Goal: Contribute content: Add original content to the website for others to see

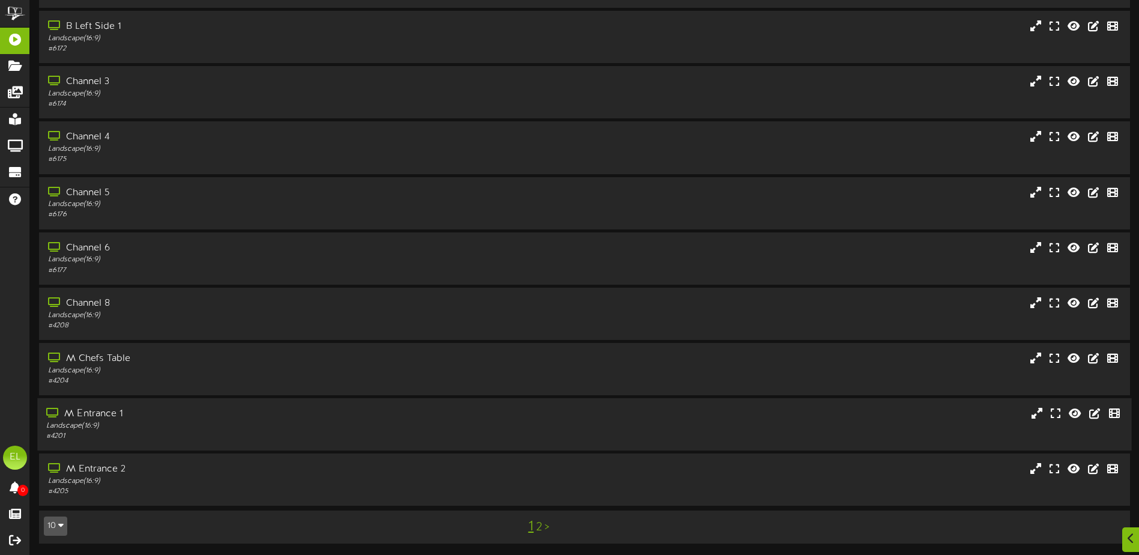
scroll to position [89, 0]
click at [140, 429] on div "Landscape ( 16:9 )" at bounding box center [265, 425] width 438 height 10
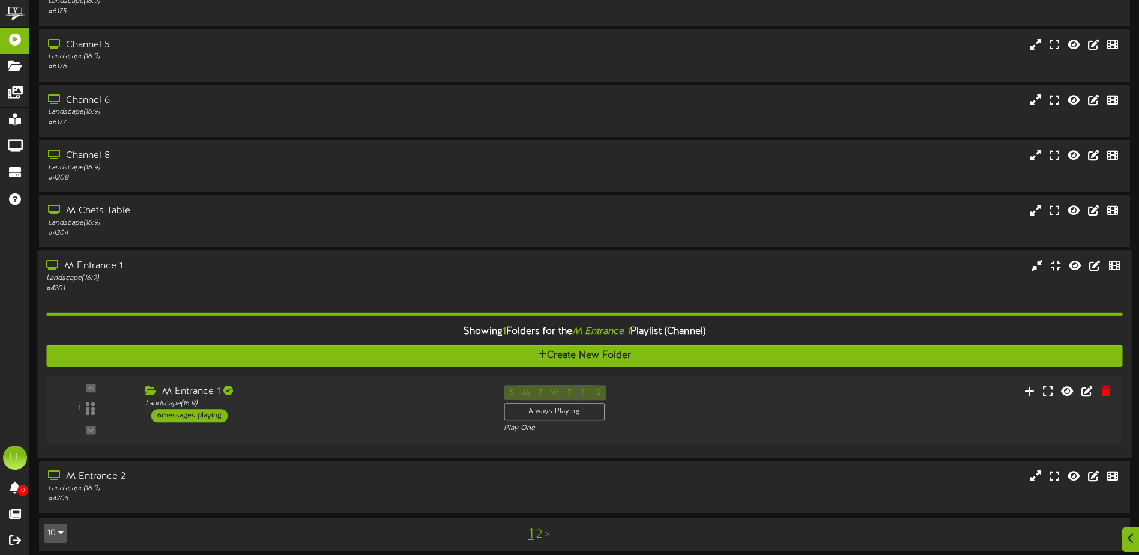
scroll to position [244, 0]
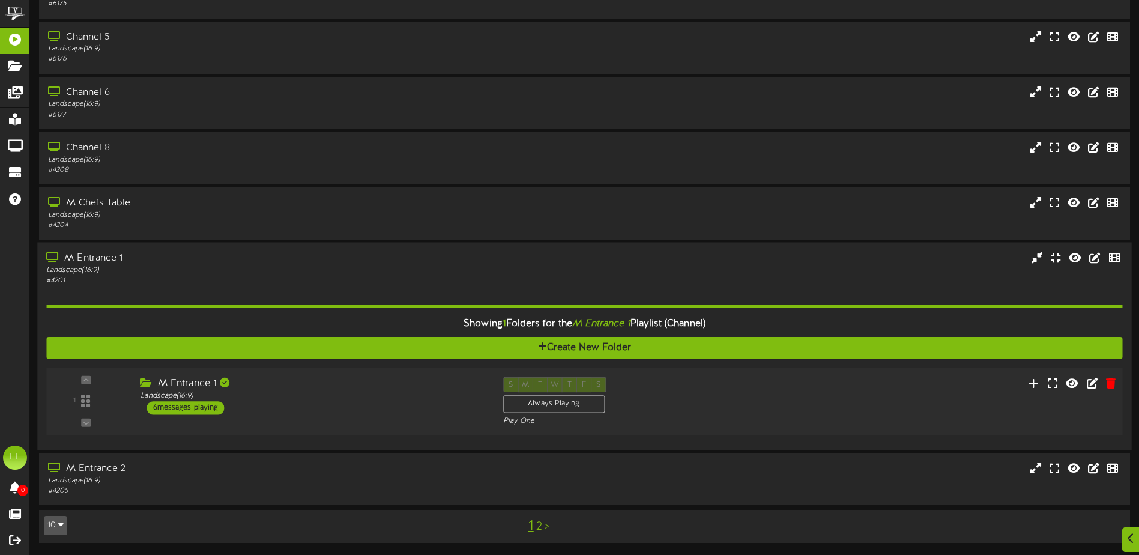
click at [293, 399] on div "Landscape ( 16:9 )" at bounding box center [312, 396] width 344 height 10
click at [368, 401] on div "M Entrance 1 Landscape ( 16:9 ) 6 messages playing" at bounding box center [312, 396] width 362 height 38
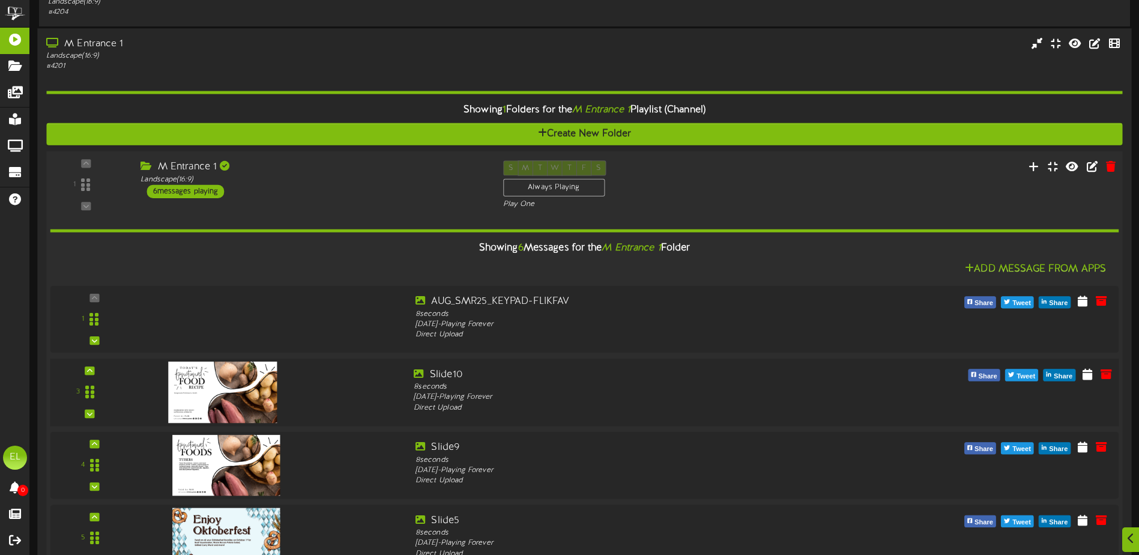
scroll to position [484, 0]
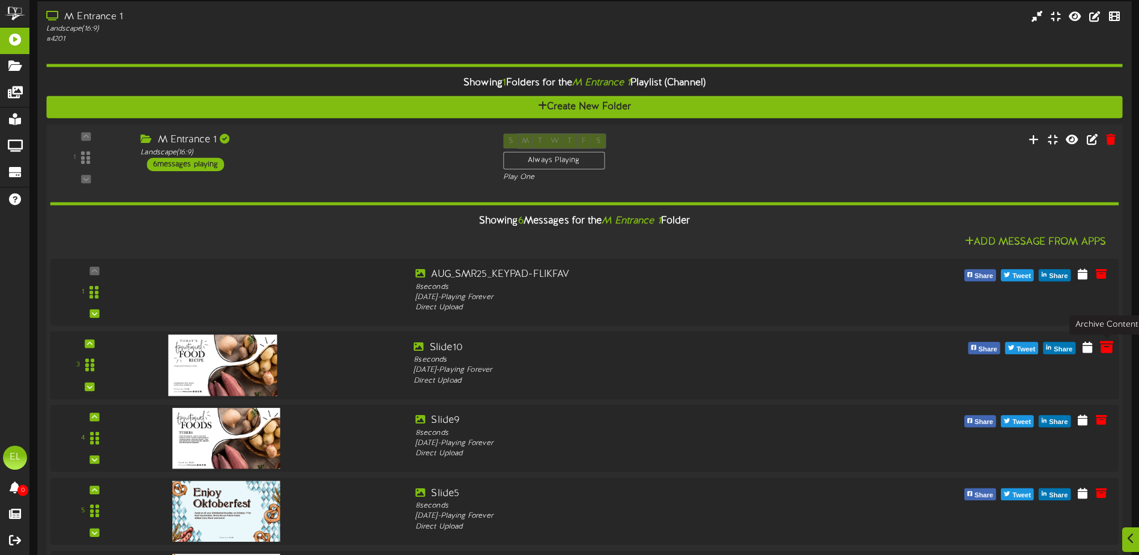
click at [1104, 349] on icon at bounding box center [1105, 346] width 13 height 13
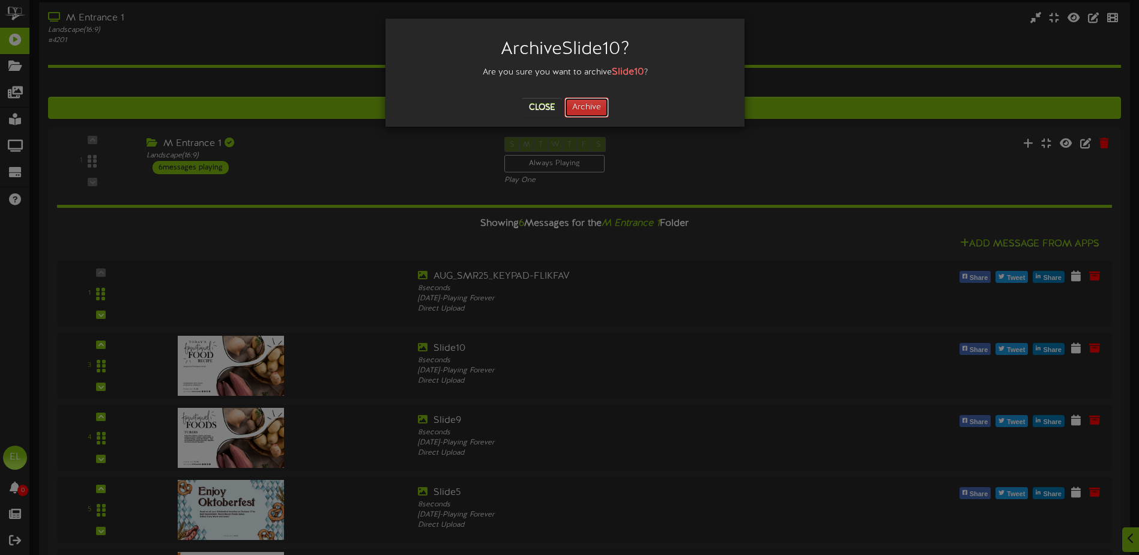
click at [573, 105] on button "Archive" at bounding box center [586, 107] width 44 height 20
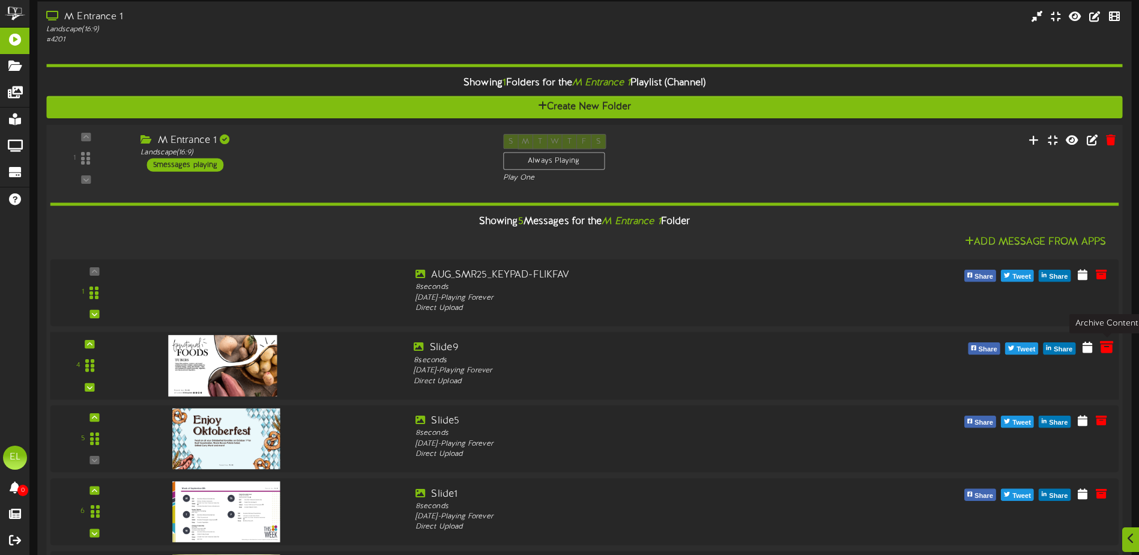
click at [1103, 351] on icon at bounding box center [1105, 346] width 13 height 13
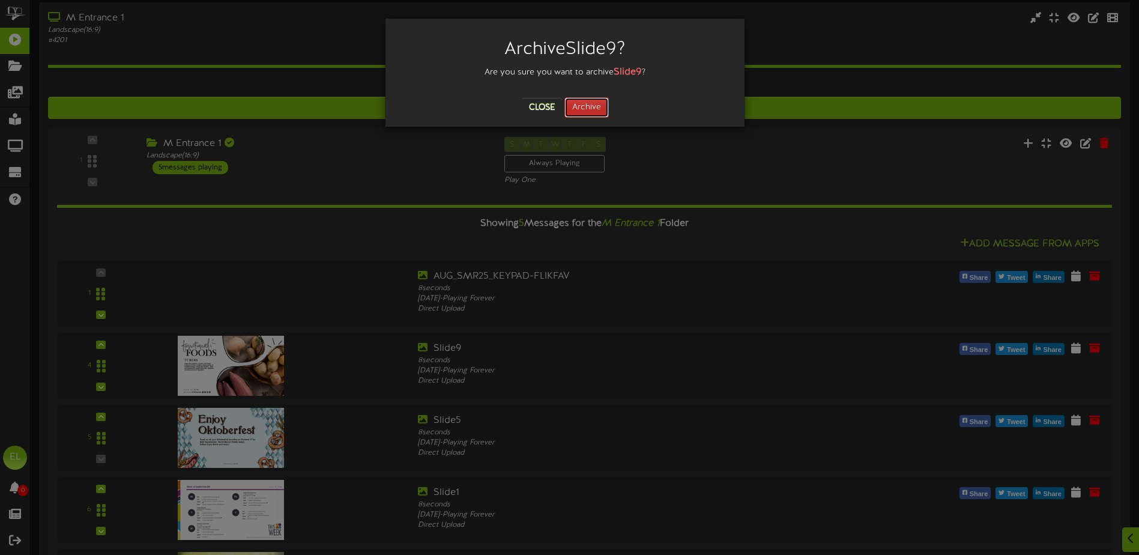
click at [580, 112] on button "Archive" at bounding box center [586, 107] width 44 height 20
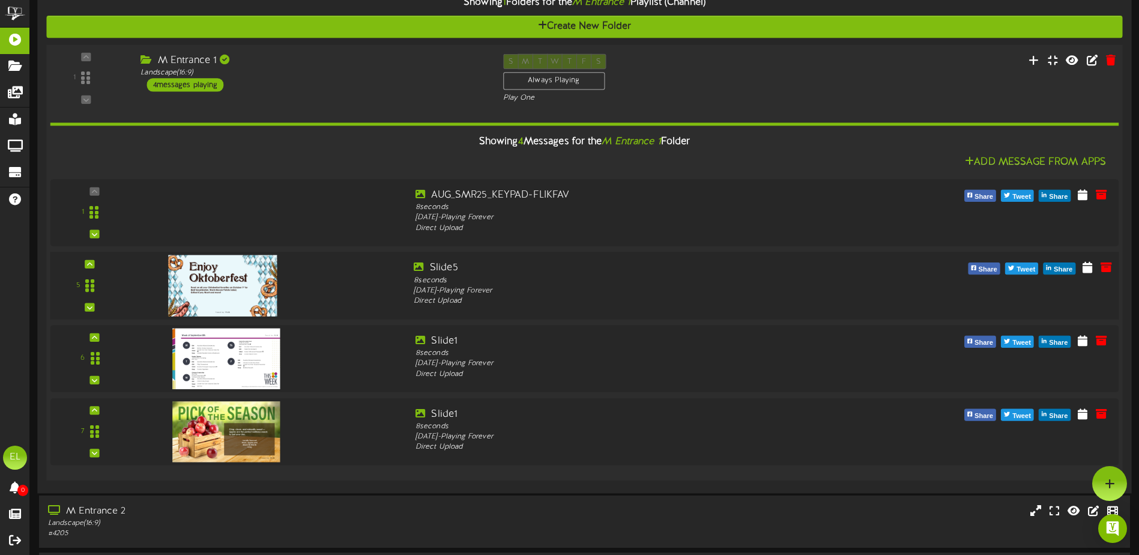
scroll to position [547, 0]
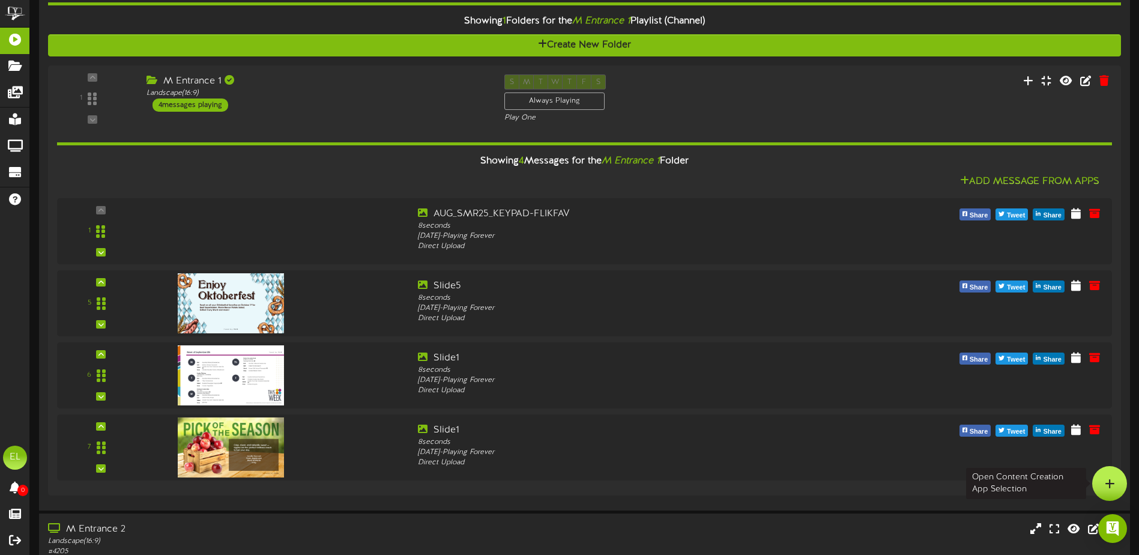
click at [1108, 481] on icon at bounding box center [1109, 483] width 10 height 11
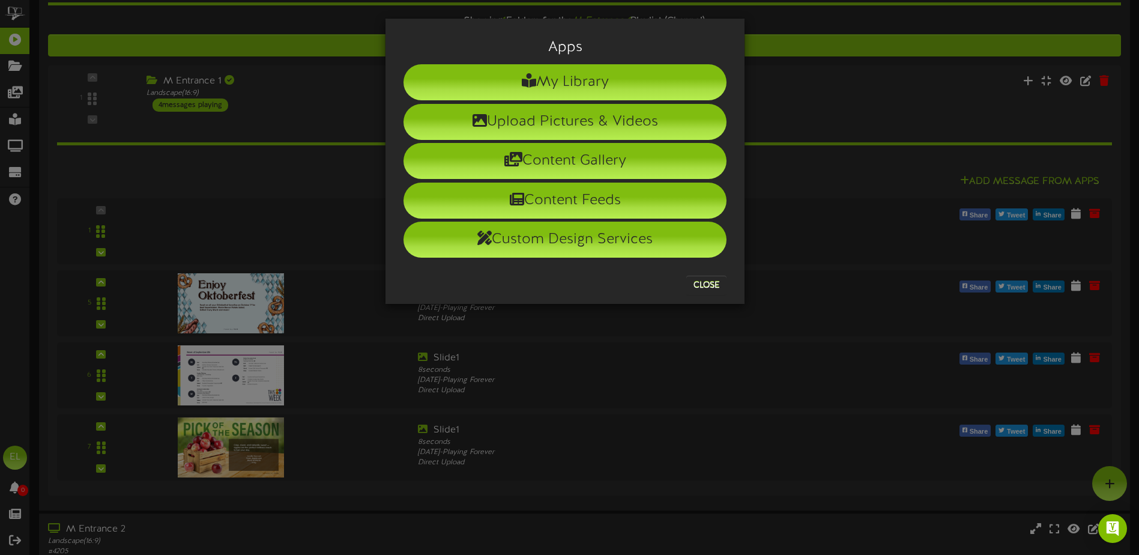
click at [272, 223] on div "Apps My Library Upload Pictures & Videos Content Gallery Content Feeds Custom D…" at bounding box center [569, 277] width 1139 height 555
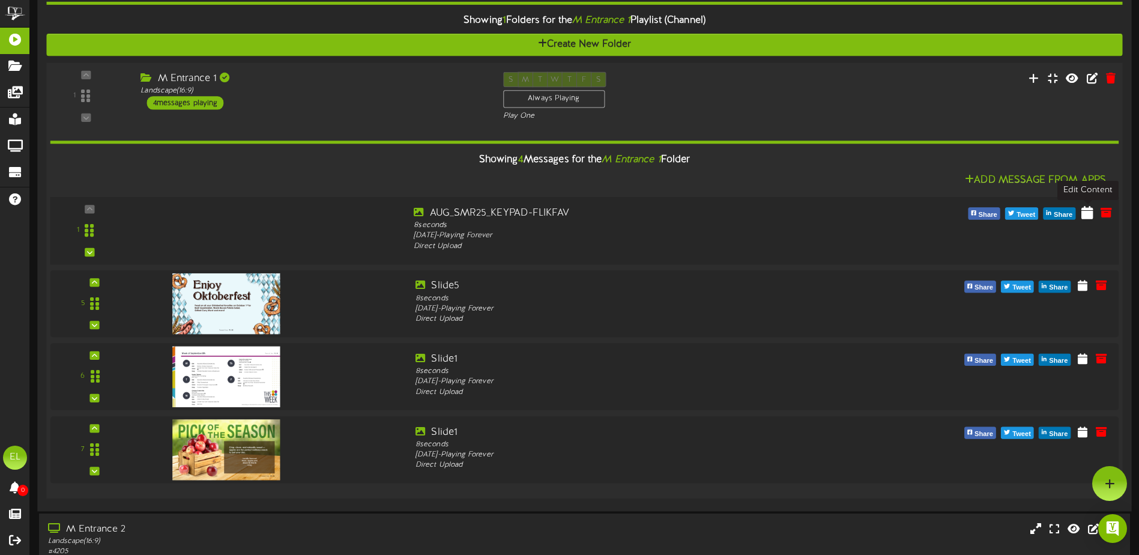
click at [1090, 212] on icon at bounding box center [1087, 211] width 12 height 13
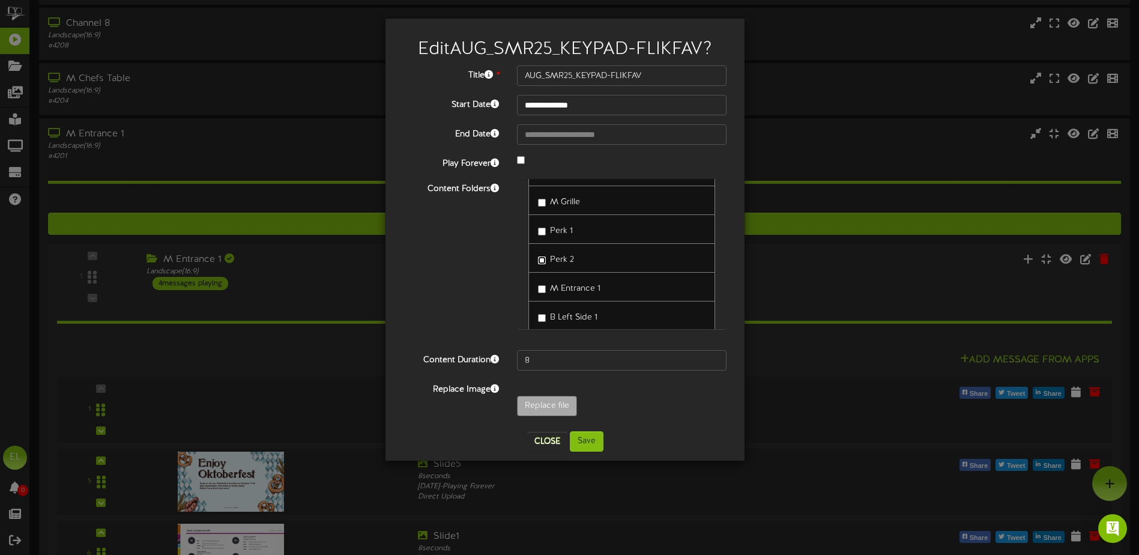
scroll to position [367, 0]
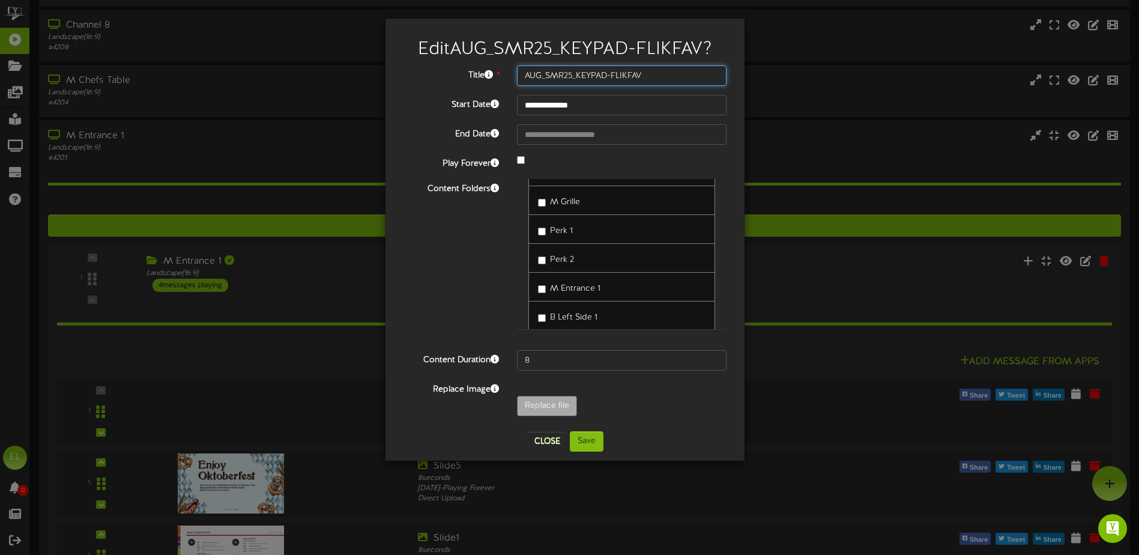
click at [554, 79] on input "AUG_SMR25_KEYPAD-FLIKFAV" at bounding box center [621, 75] width 209 height 20
click at [553, 445] on button "Close" at bounding box center [547, 441] width 40 height 19
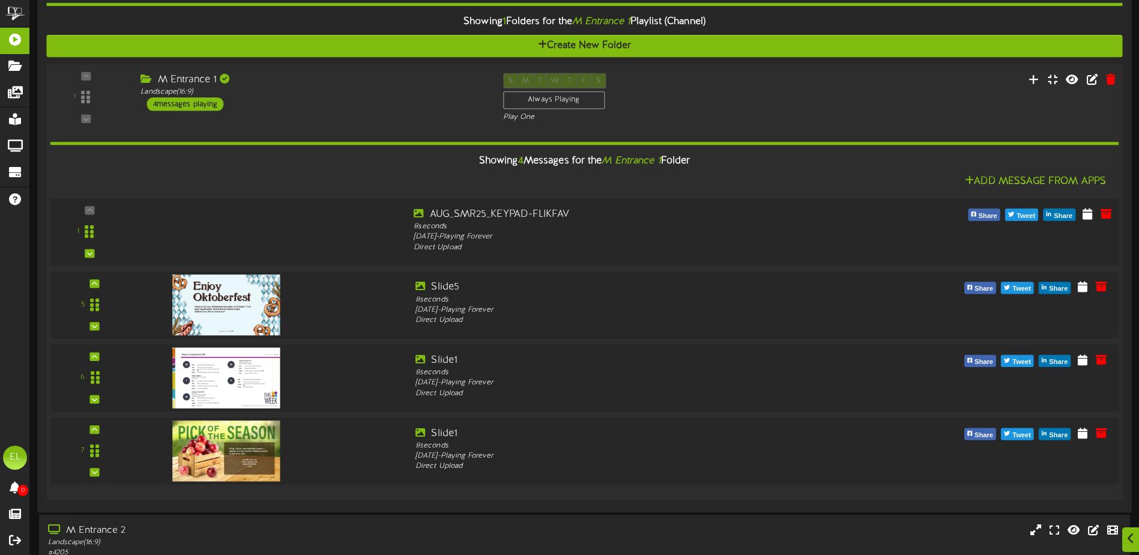
scroll to position [547, 0]
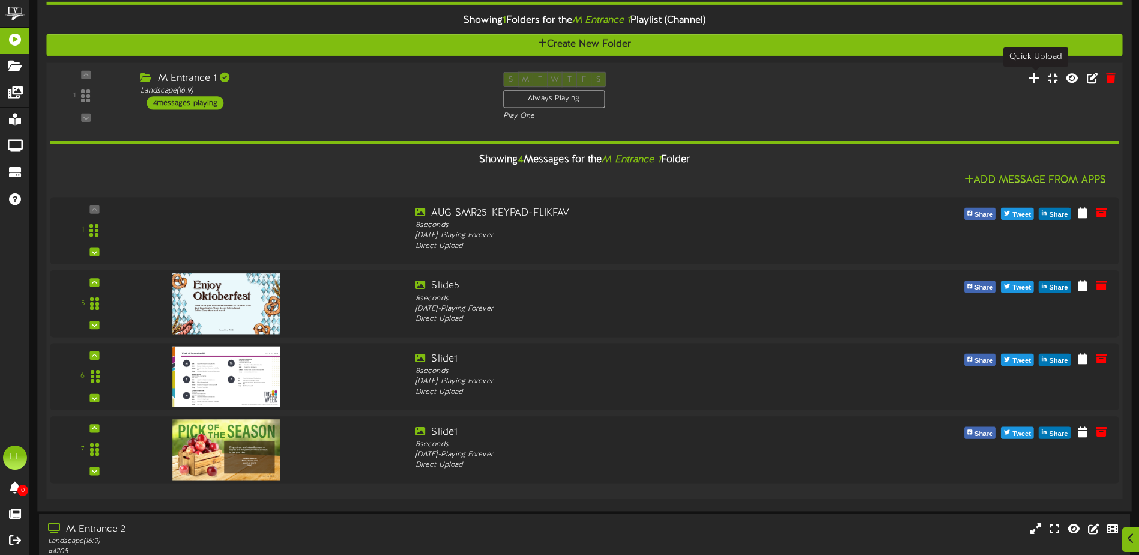
click at [1033, 77] on icon at bounding box center [1033, 77] width 13 height 13
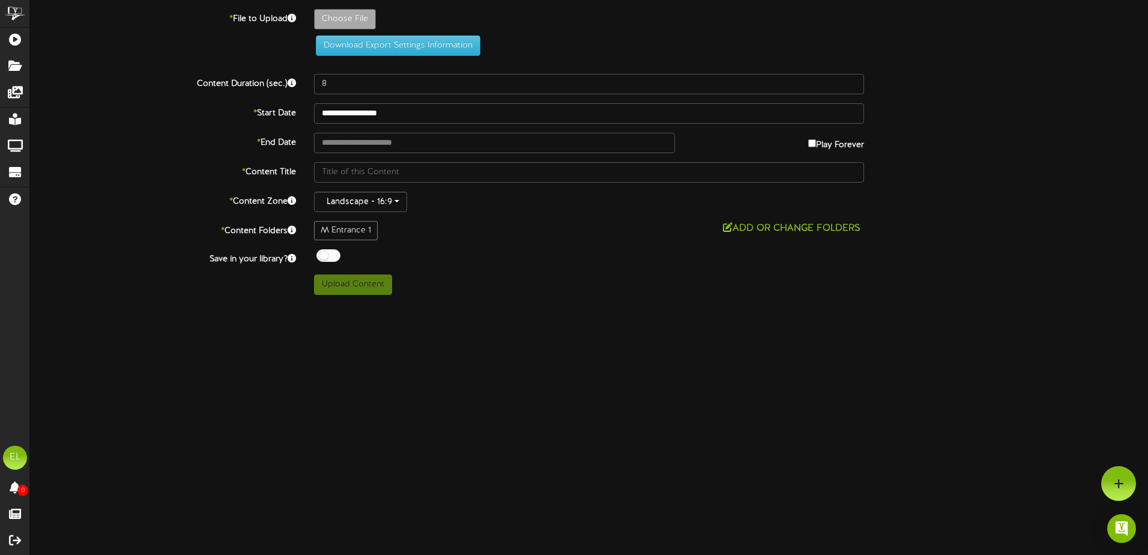
click at [353, 5] on div "**********" at bounding box center [589, 147] width 1118 height 295
type input "**********"
type input "BYODeliSandwichLCDAllergenMadison5"
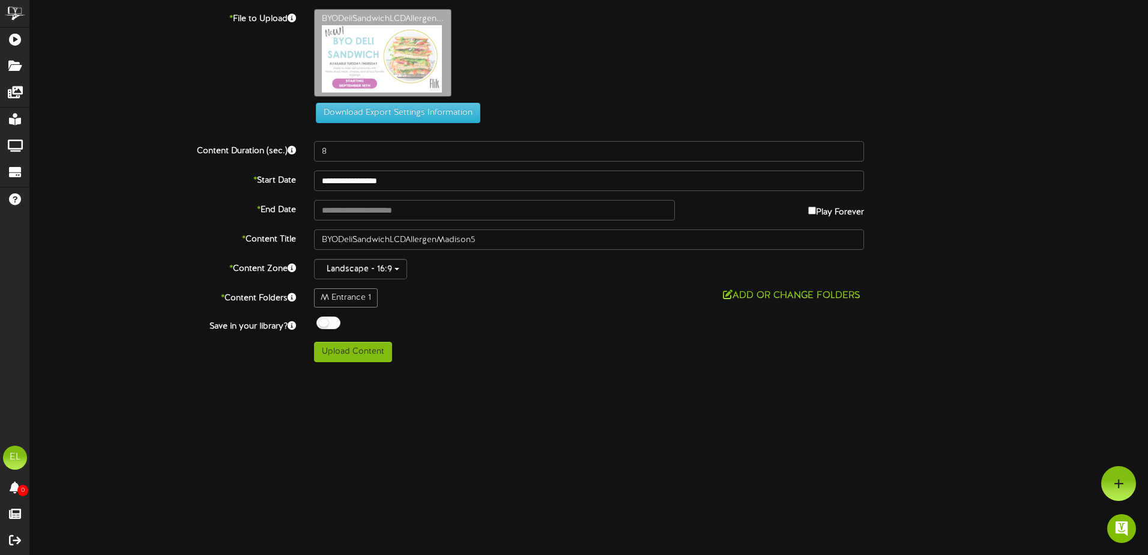
click at [358, 293] on div "M Entrance 1" at bounding box center [346, 297] width 64 height 19
click at [766, 293] on button "Add or Change Folders" at bounding box center [791, 295] width 145 height 15
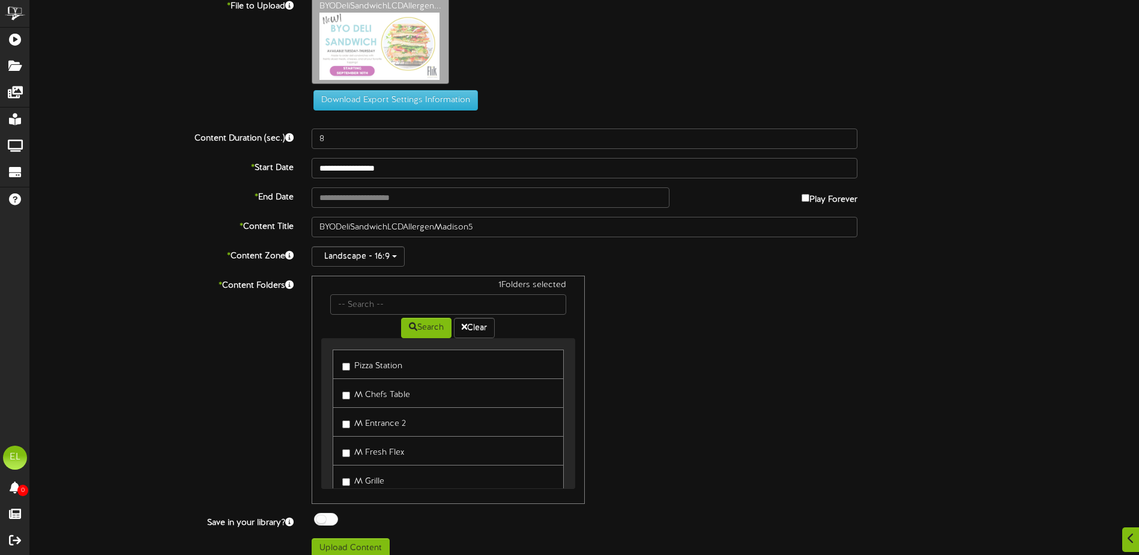
scroll to position [25, 0]
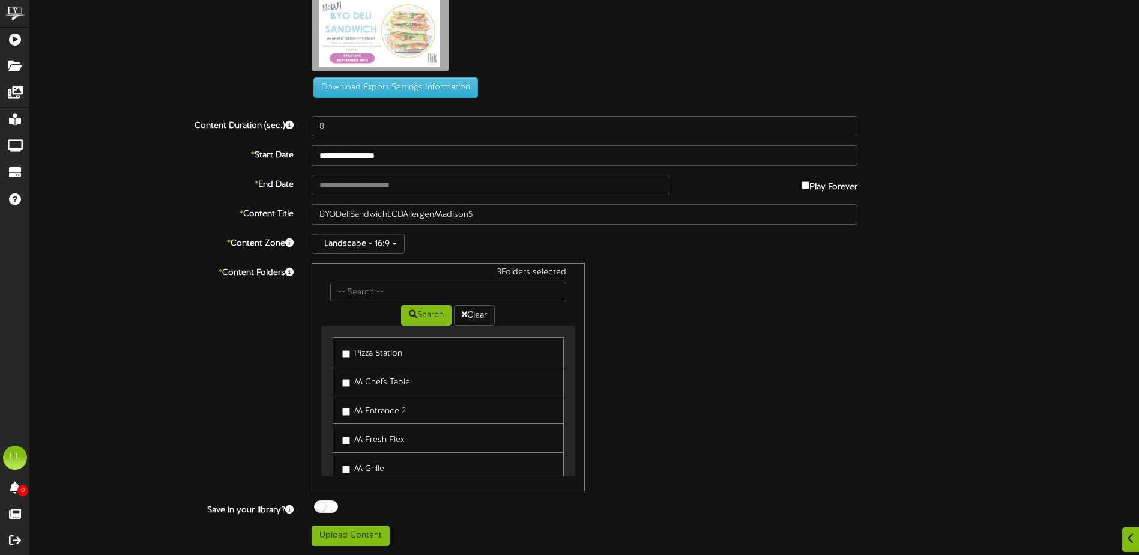
click at [348, 376] on label "M Chefs Table" at bounding box center [376, 380] width 68 height 16
click at [350, 410] on label "M Entrance 2" at bounding box center [374, 409] width 64 height 16
click at [343, 409] on label "Perk 1" at bounding box center [359, 413] width 35 height 16
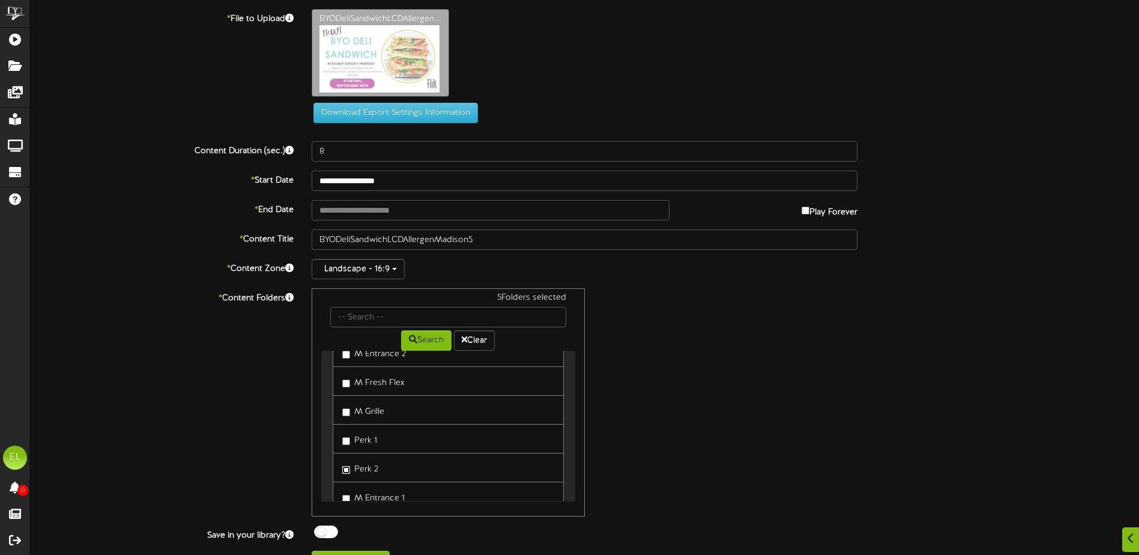
scroll to position [25, 0]
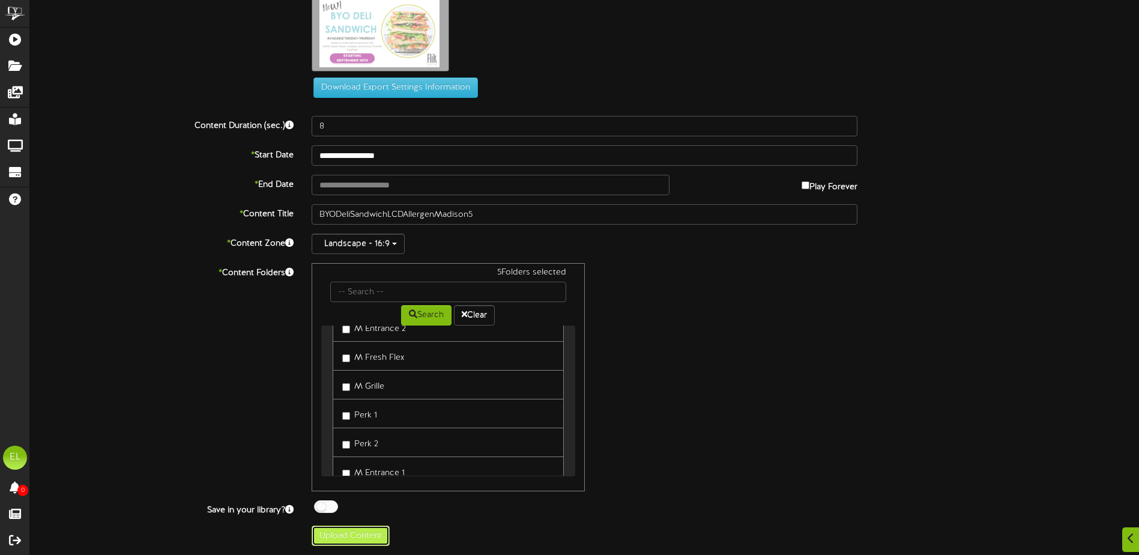
click at [358, 537] on button "Upload Content" at bounding box center [350, 535] width 78 height 20
type input "**********"
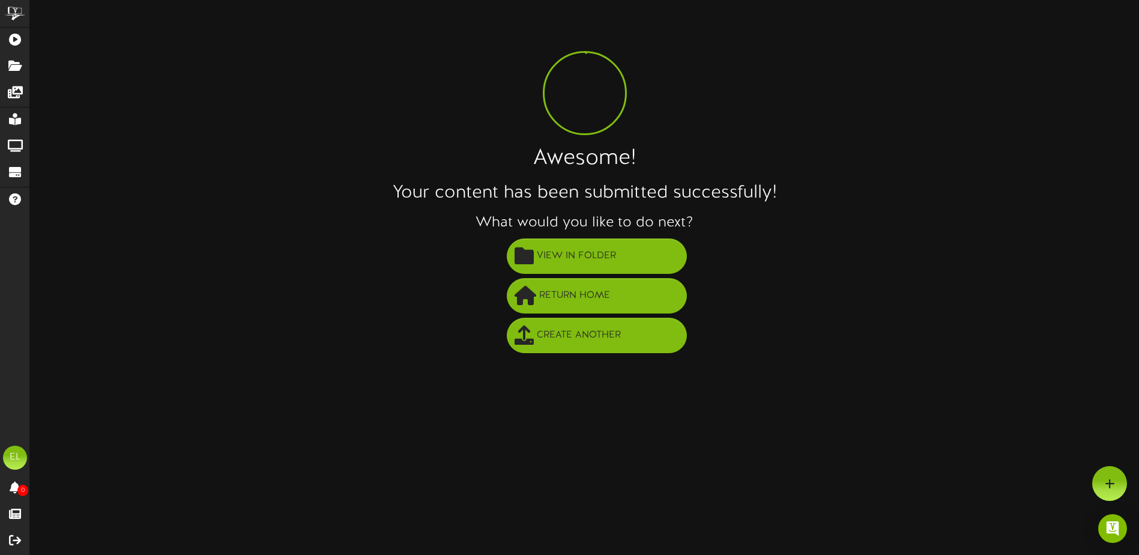
scroll to position [0, 0]
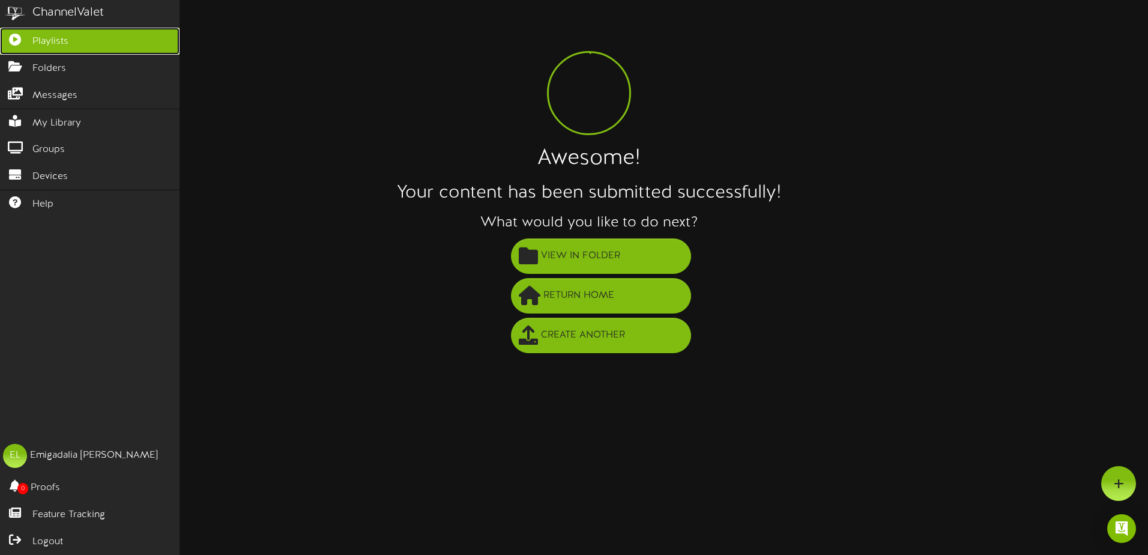
click at [38, 40] on span "Playlists" at bounding box center [50, 42] width 36 height 14
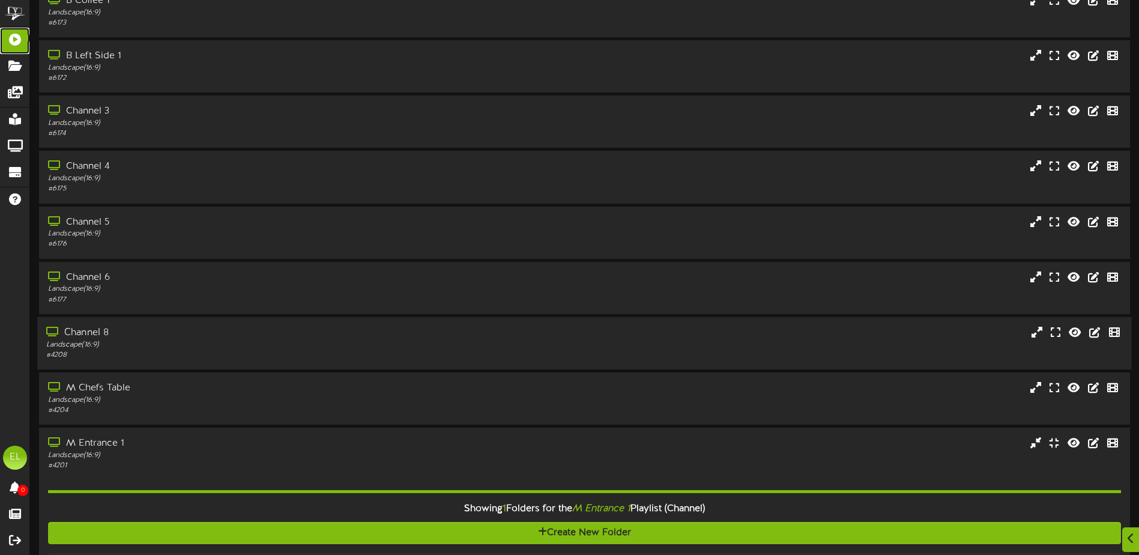
scroll to position [60, 0]
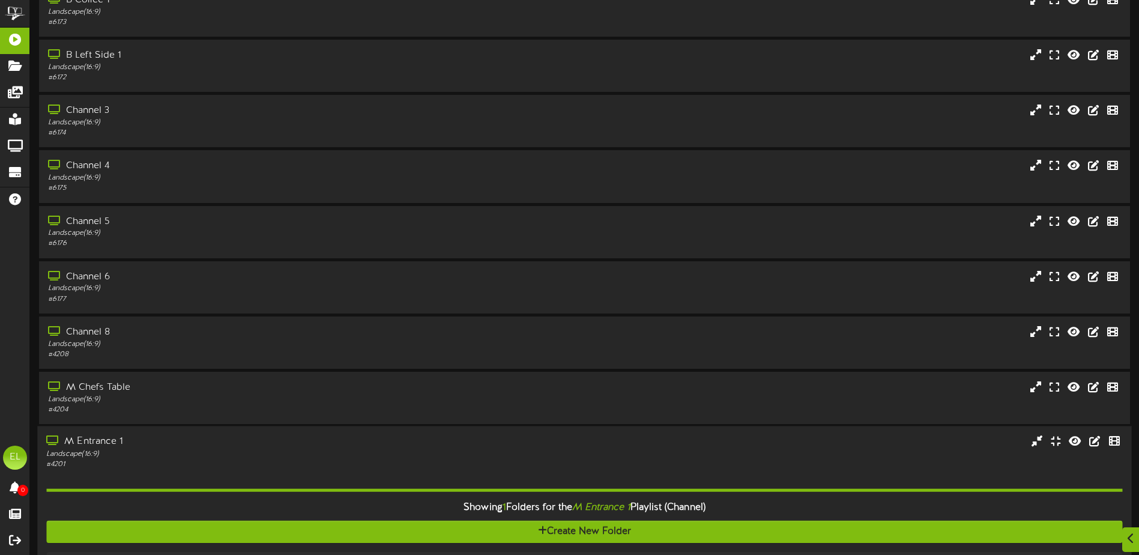
click at [101, 447] on div "M Entrance 1" at bounding box center [265, 442] width 438 height 14
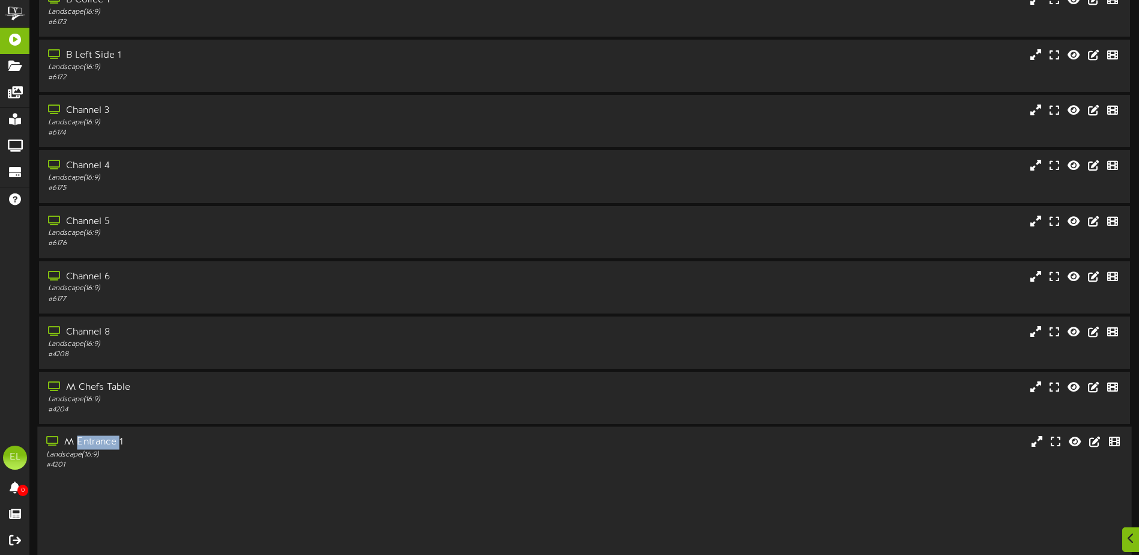
click at [101, 447] on div "M Entrance 1" at bounding box center [265, 442] width 438 height 14
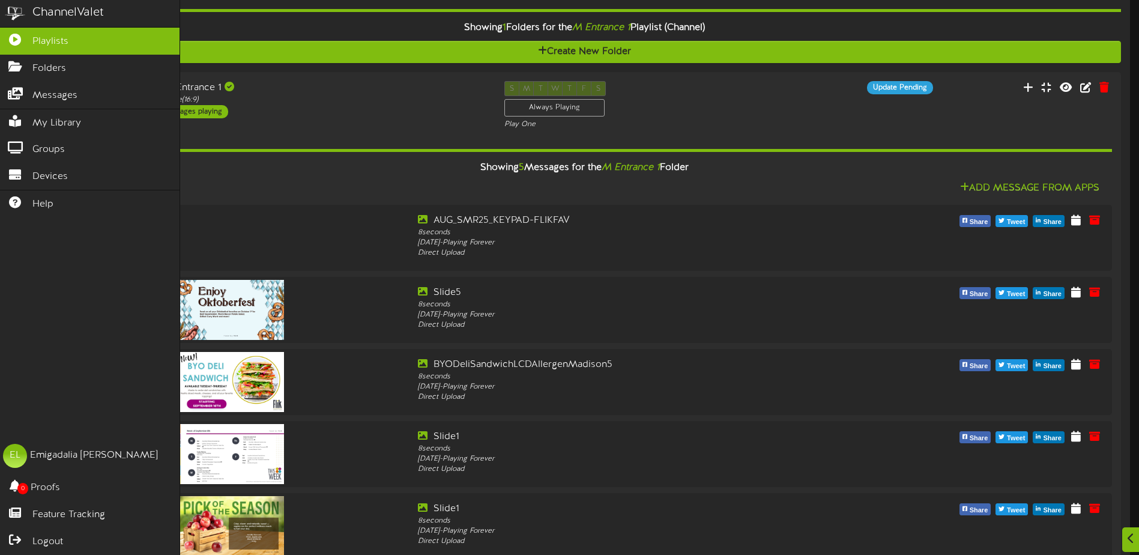
scroll to position [660, 0]
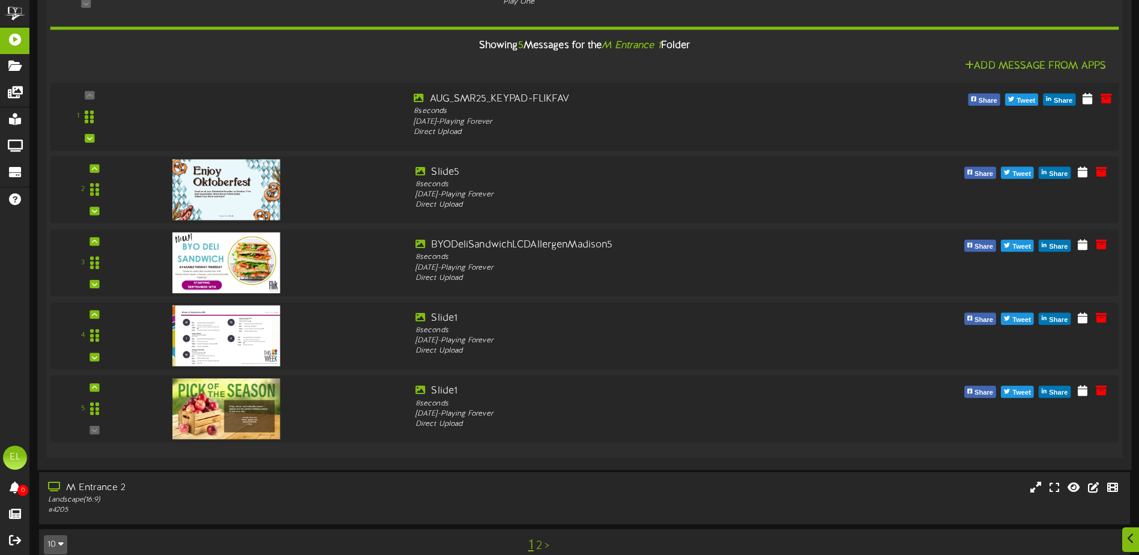
click at [294, 109] on div at bounding box center [268, 113] width 269 height 43
click at [1086, 100] on icon at bounding box center [1087, 97] width 12 height 13
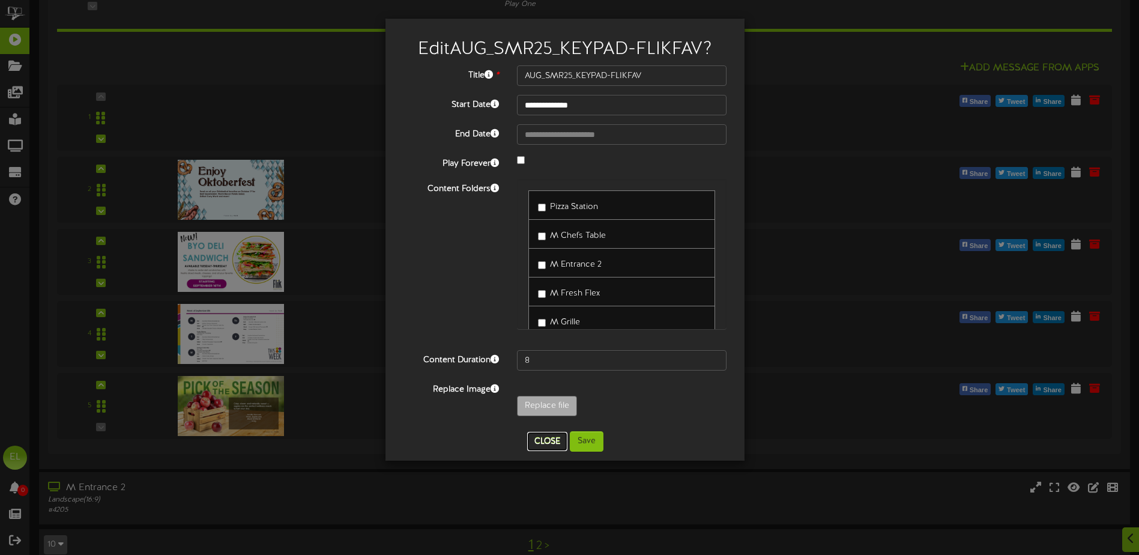
click at [550, 442] on button "Close" at bounding box center [547, 441] width 40 height 19
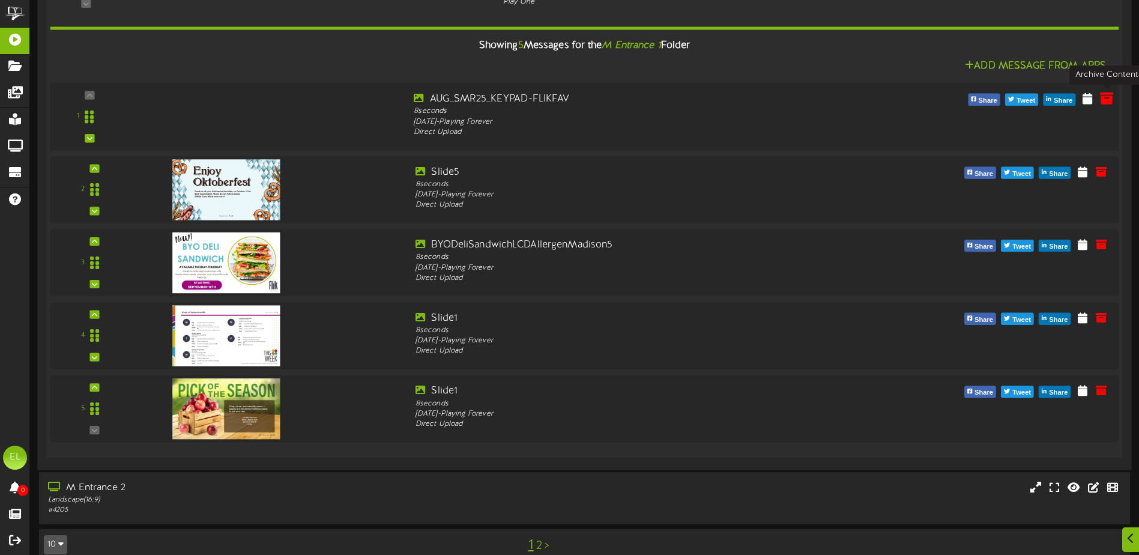
click at [1111, 100] on icon at bounding box center [1105, 97] width 13 height 13
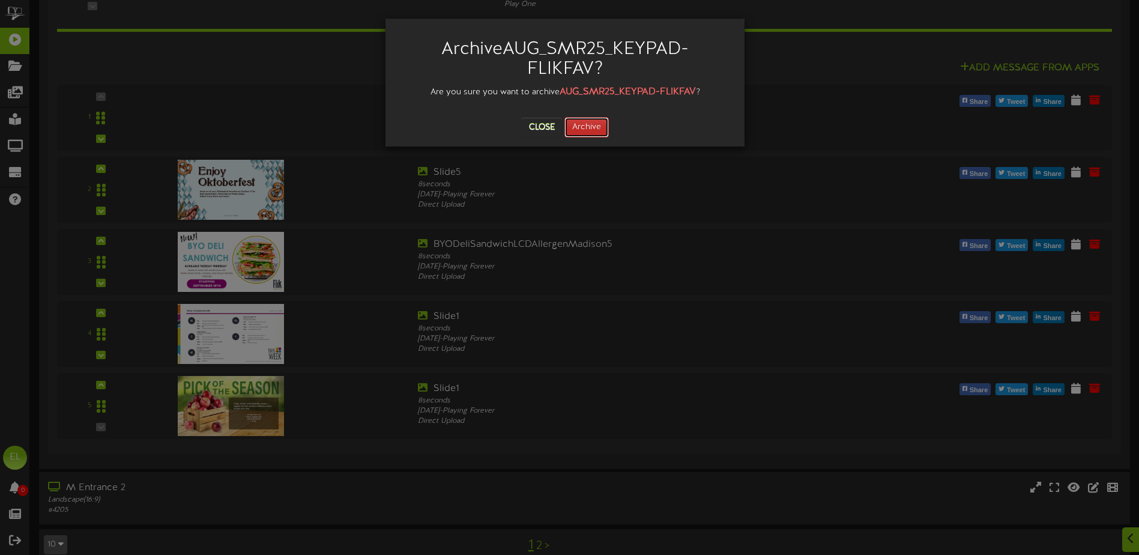
click at [584, 128] on button "Archive" at bounding box center [586, 127] width 44 height 20
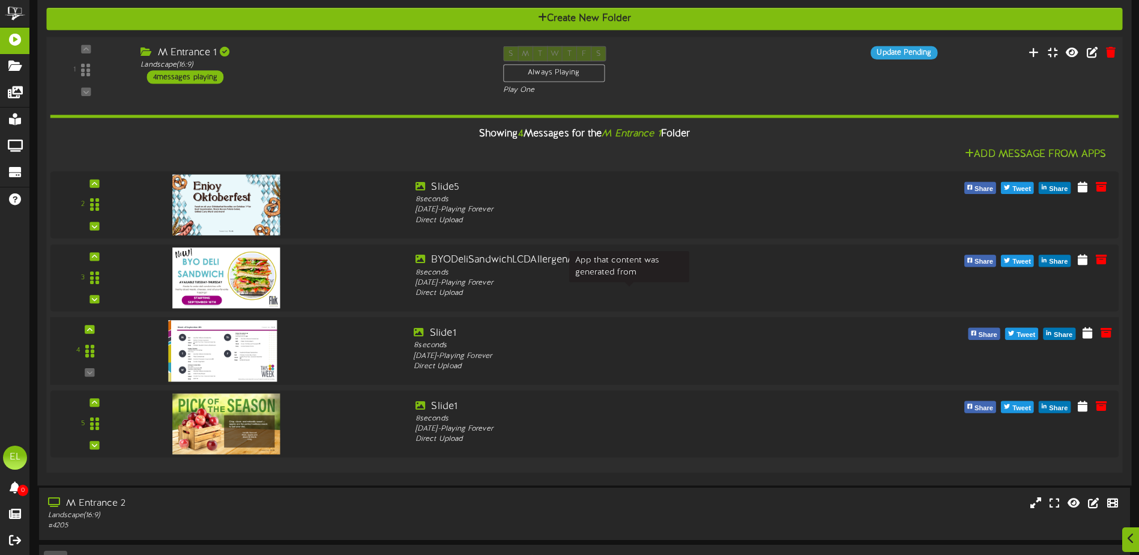
scroll to position [607, 0]
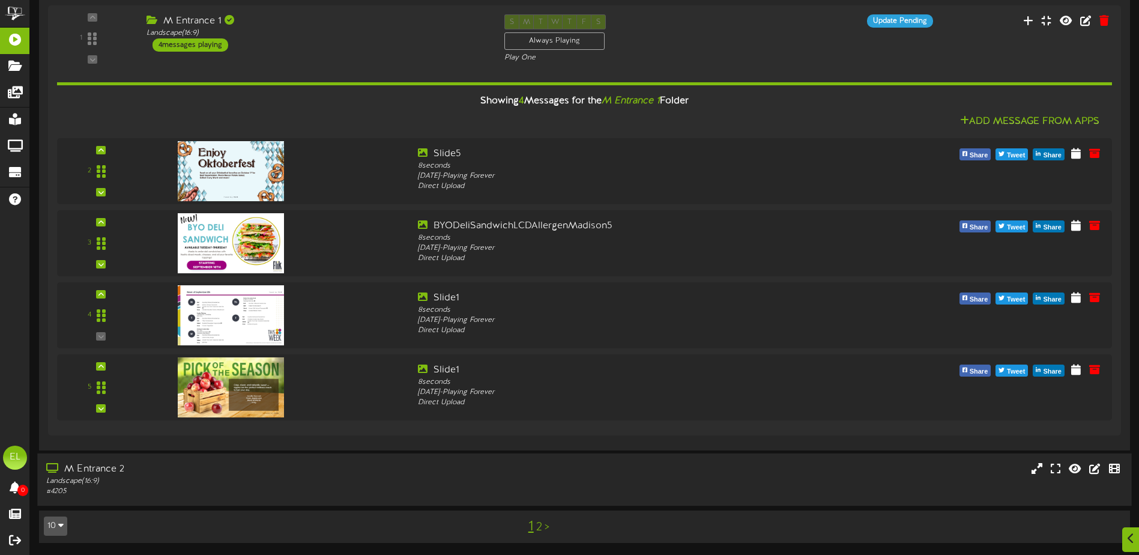
click at [221, 494] on div "# 4205" at bounding box center [265, 491] width 438 height 10
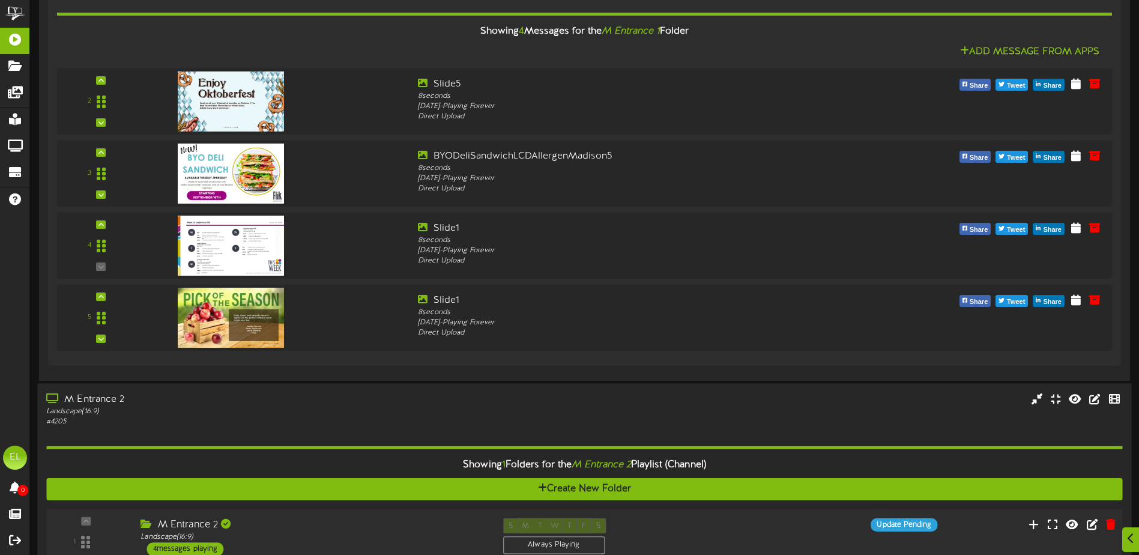
scroll to position [762, 0]
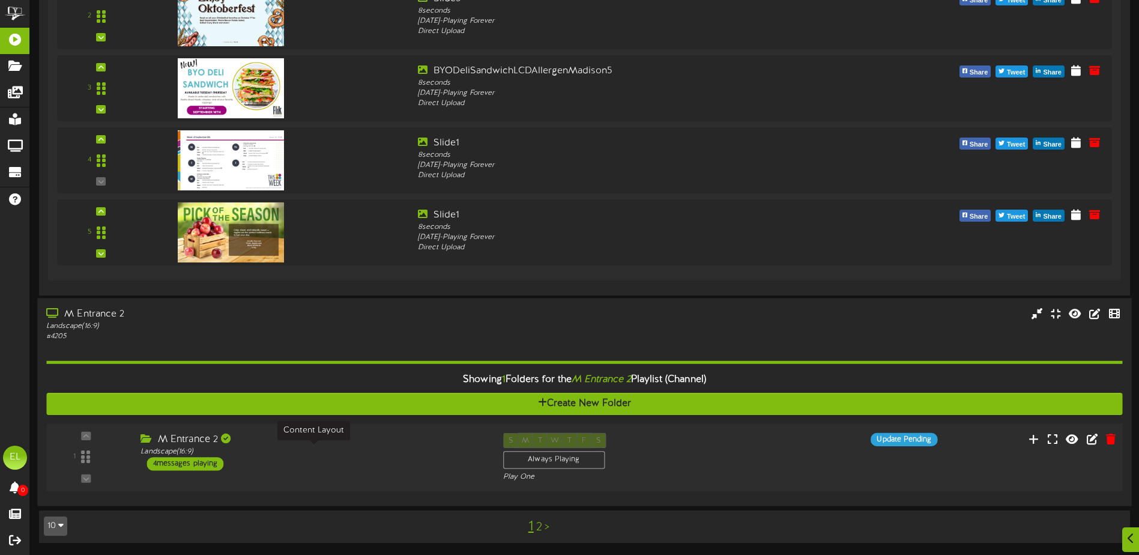
click at [292, 447] on div "Landscape ( 16:9 )" at bounding box center [312, 451] width 344 height 10
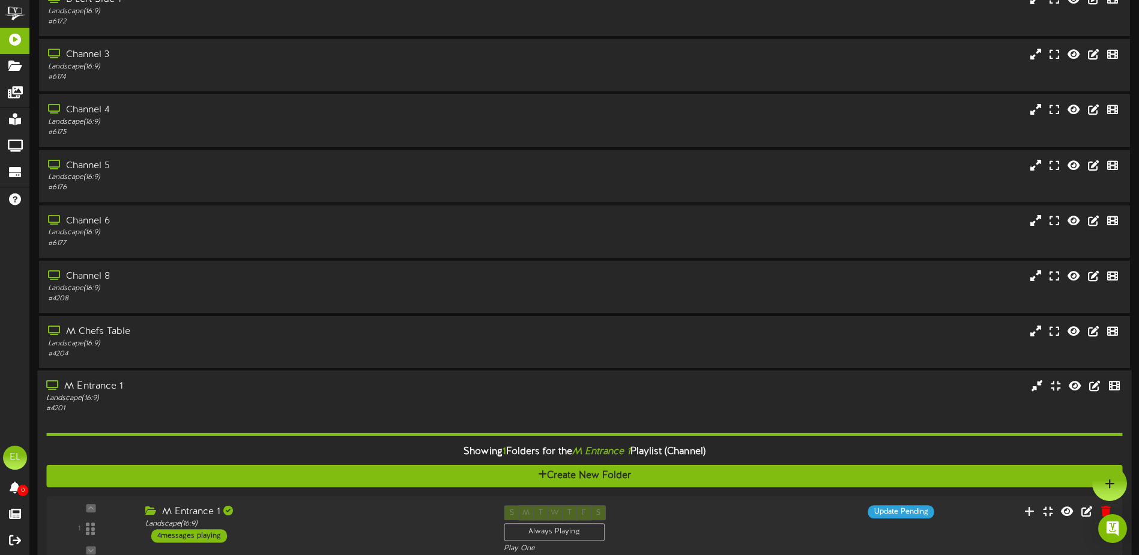
scroll to position [104, 0]
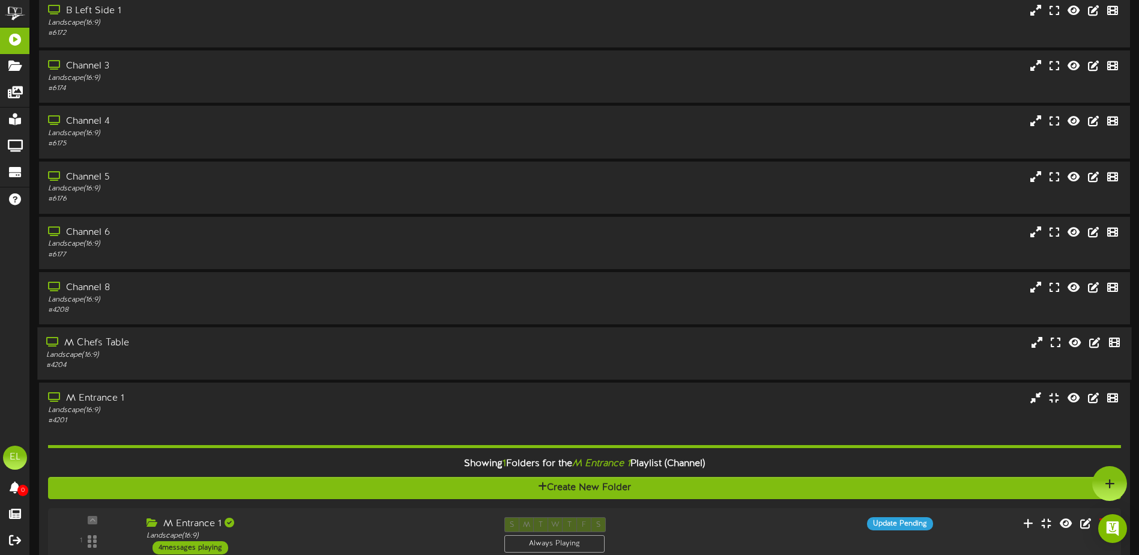
click at [201, 351] on div "Landscape ( 16:9 )" at bounding box center [265, 355] width 438 height 10
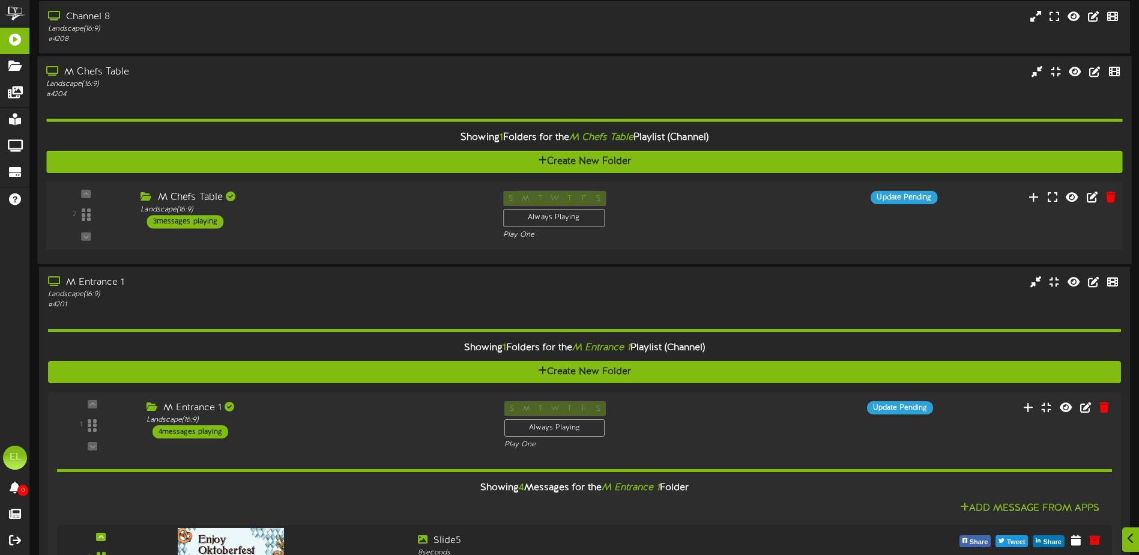
scroll to position [405, 0]
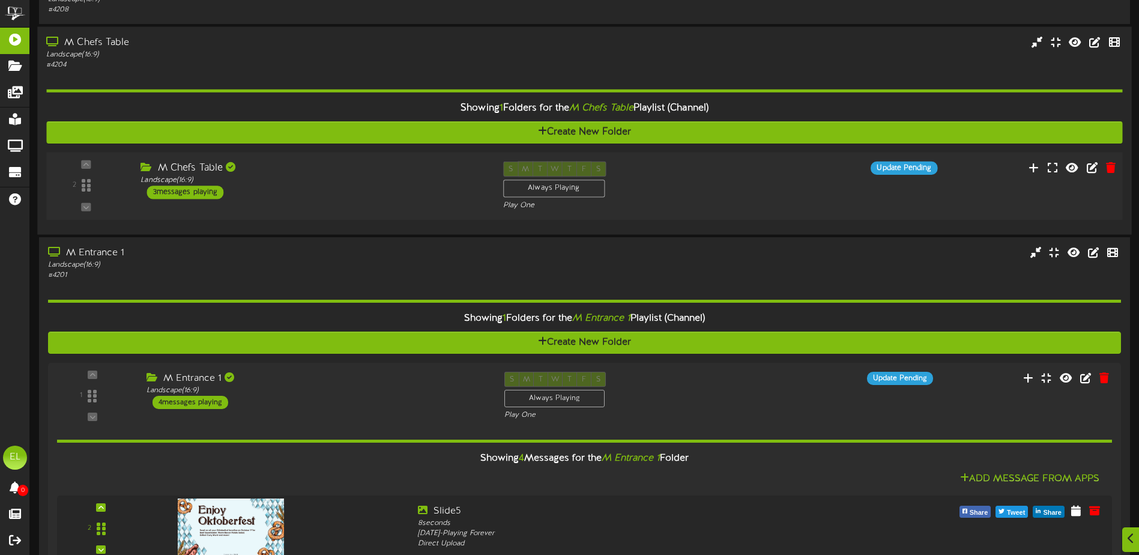
click at [167, 174] on div "M Chefs Table" at bounding box center [312, 168] width 344 height 14
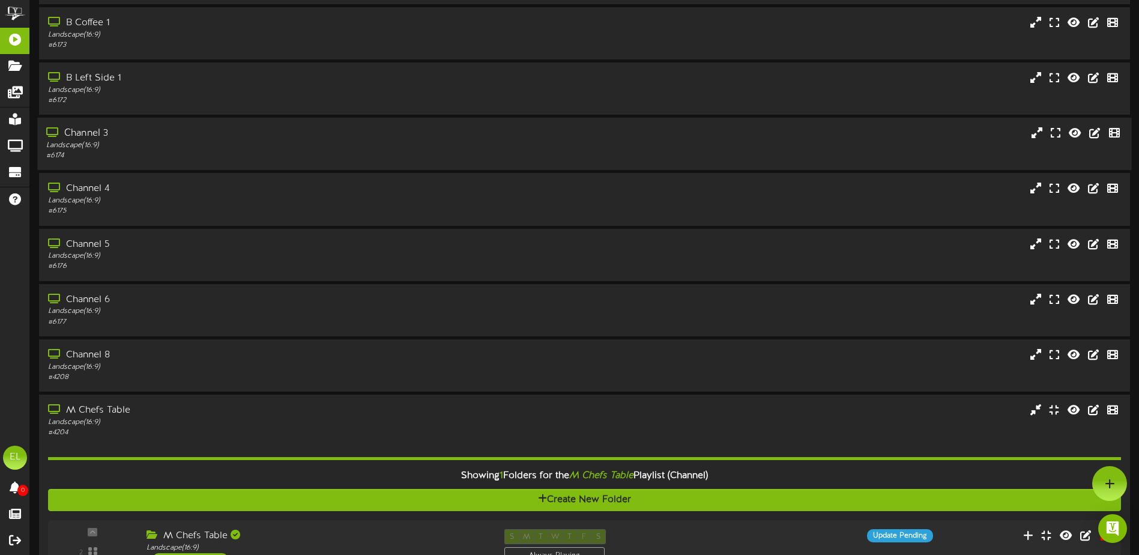
scroll to position [0, 0]
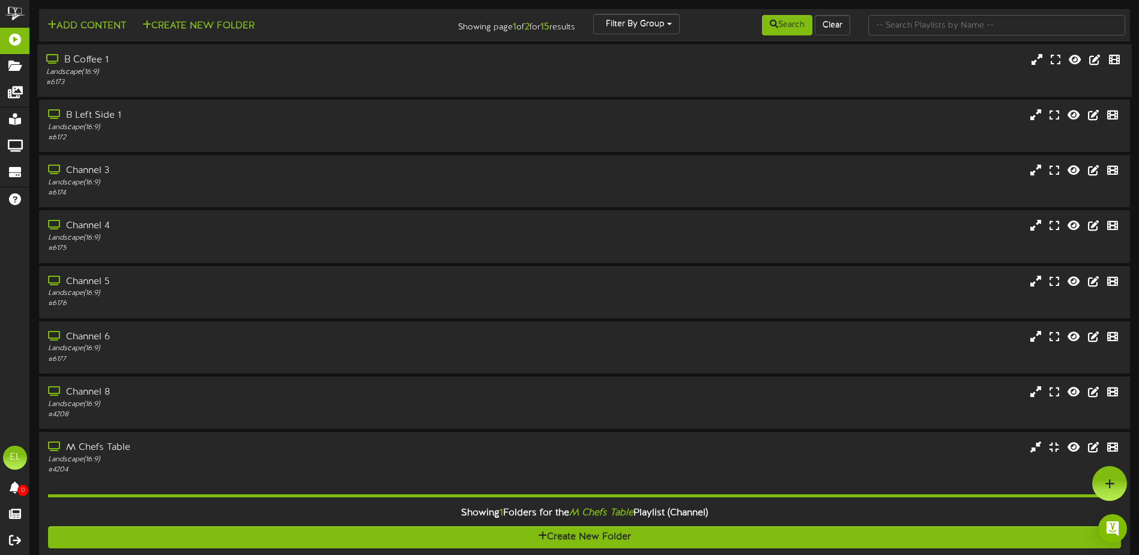
click at [115, 67] on div "Landscape ( 16:9 )" at bounding box center [265, 72] width 438 height 10
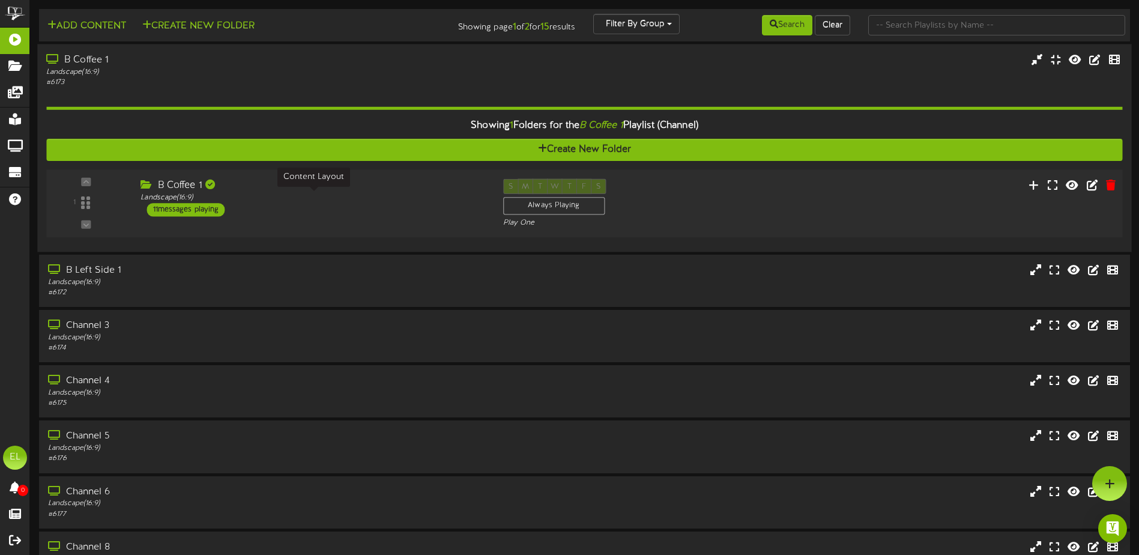
click at [367, 201] on div "Landscape ( 16:9 )" at bounding box center [312, 198] width 344 height 10
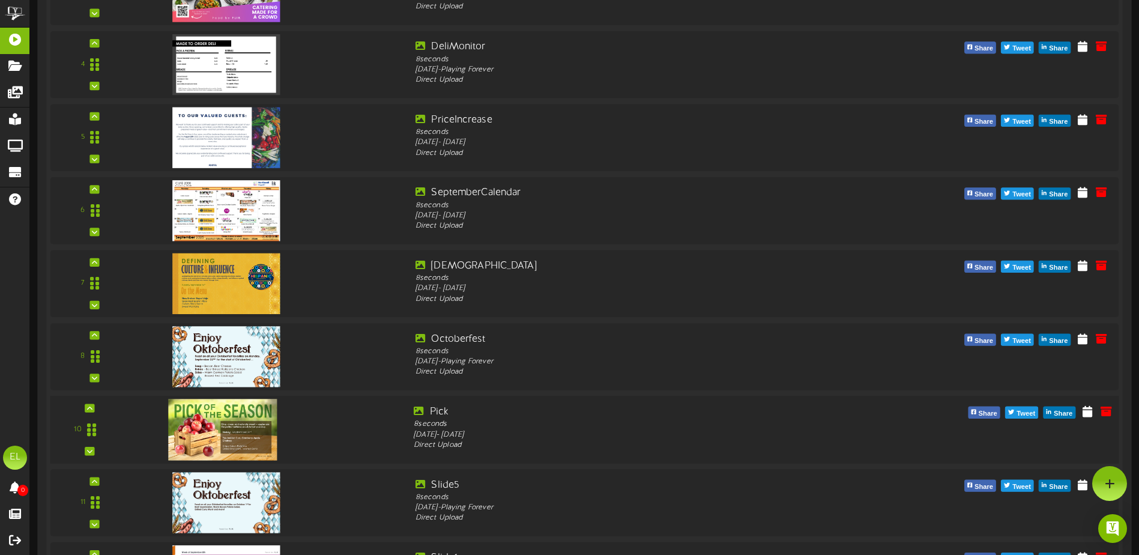
scroll to position [480, 0]
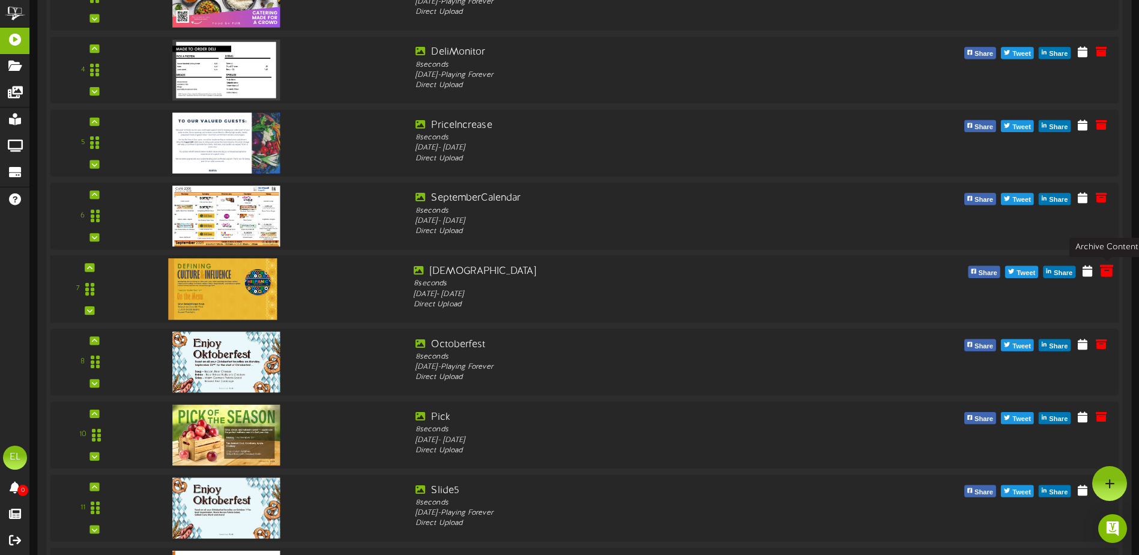
click at [1105, 273] on icon at bounding box center [1105, 269] width 13 height 13
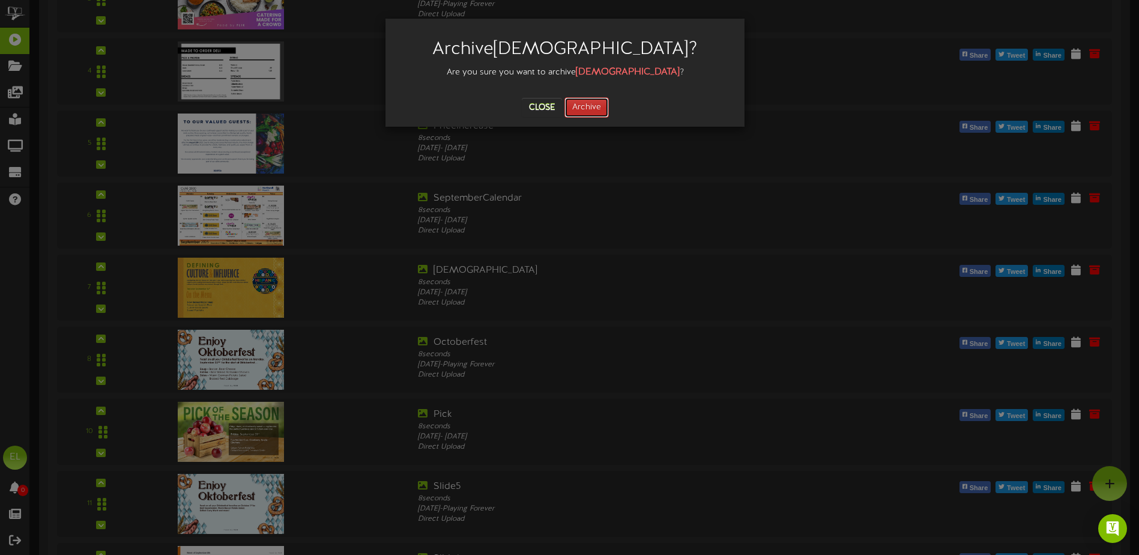
click at [589, 104] on button "Archive" at bounding box center [586, 107] width 44 height 20
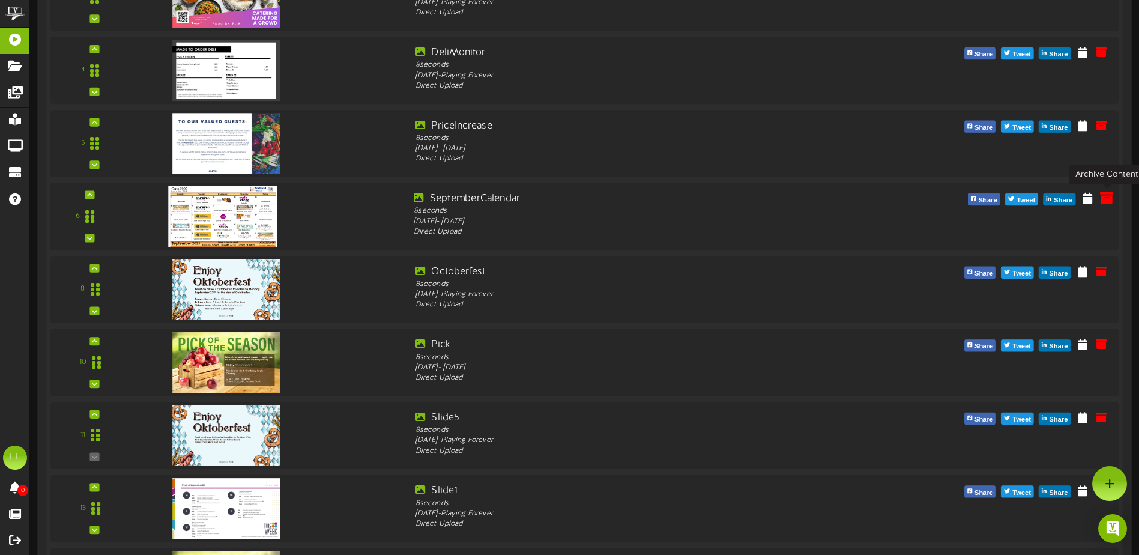
click at [1103, 195] on icon at bounding box center [1105, 197] width 13 height 13
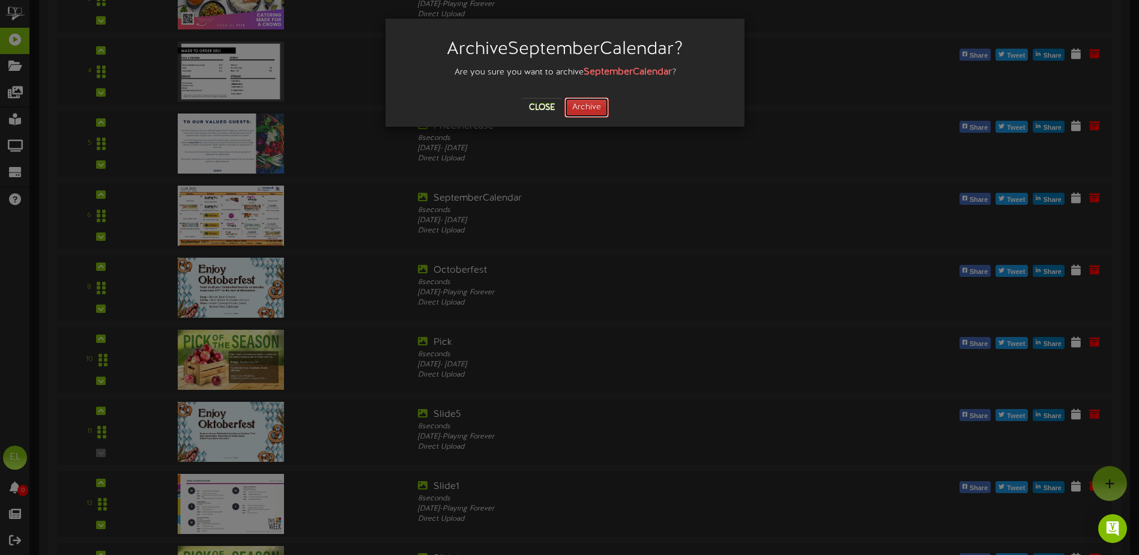
click at [576, 104] on button "Archive" at bounding box center [586, 107] width 44 height 20
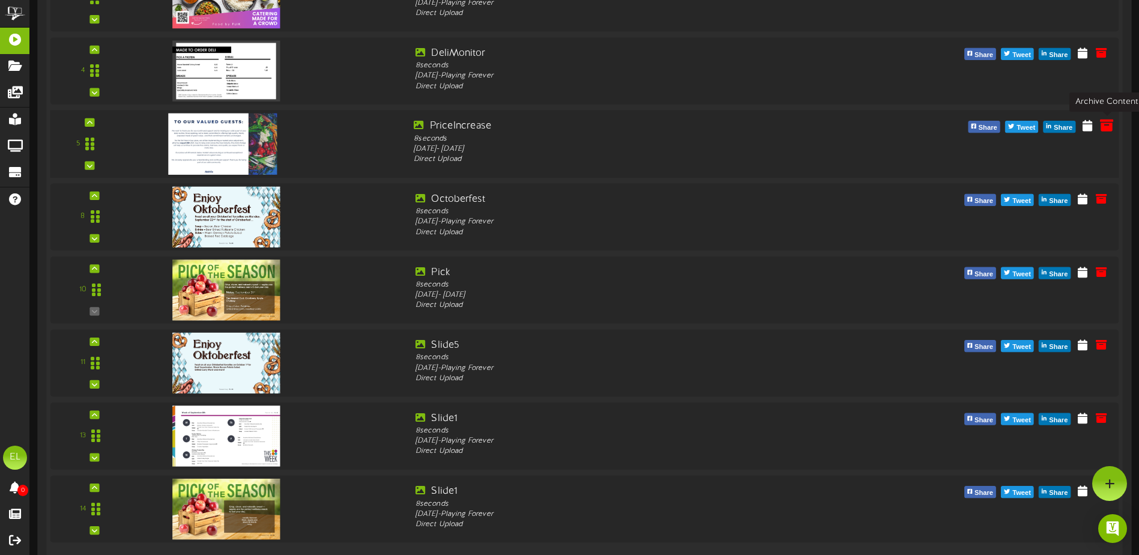
click at [1108, 127] on icon at bounding box center [1105, 124] width 13 height 13
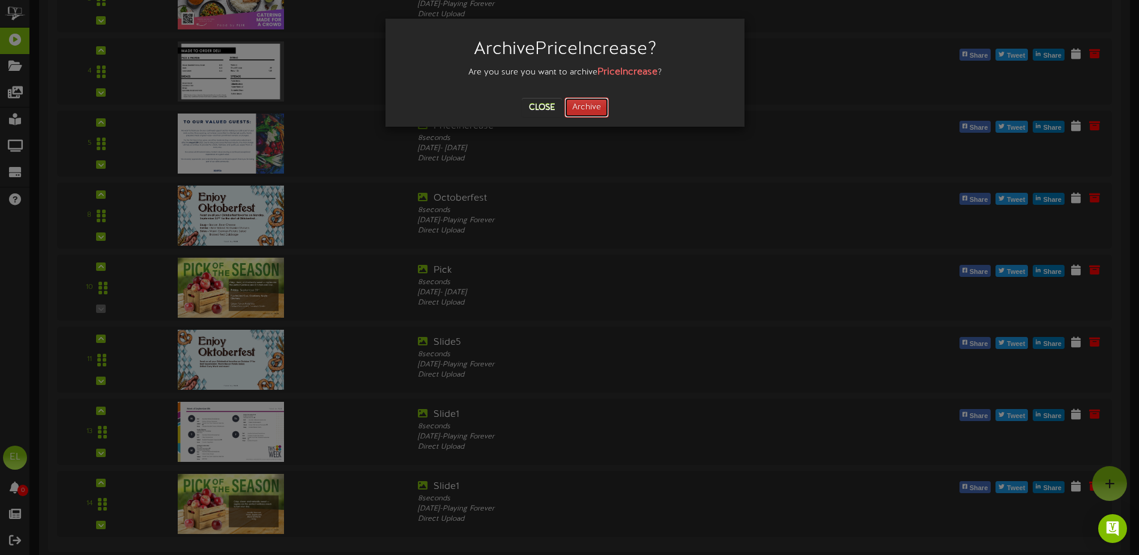
click at [586, 107] on button "Archive" at bounding box center [586, 107] width 44 height 20
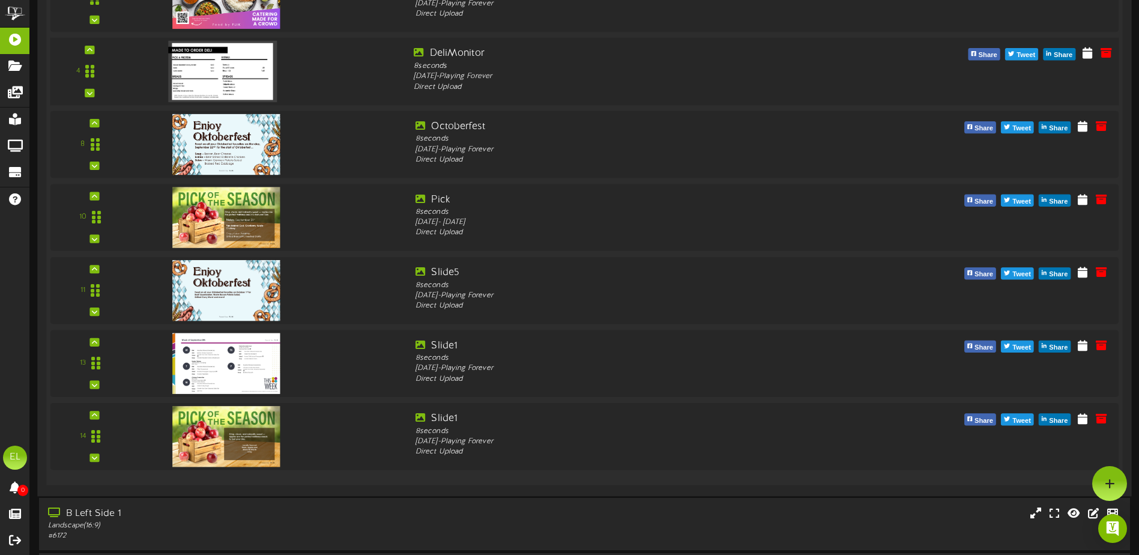
click at [206, 74] on img at bounding box center [222, 71] width 109 height 61
click at [1102, 52] on icon at bounding box center [1105, 52] width 13 height 13
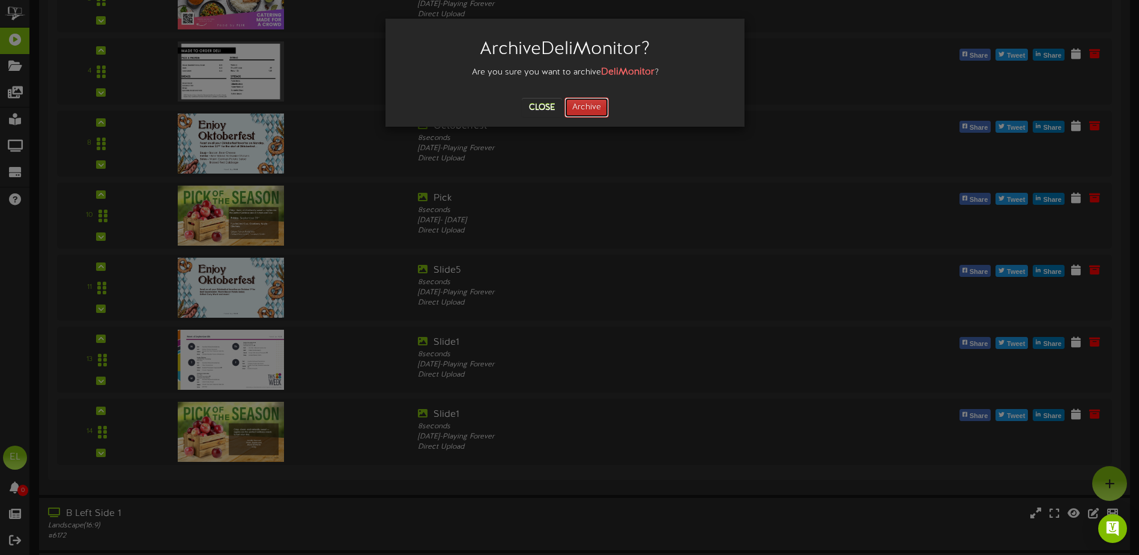
click at [580, 109] on button "Archive" at bounding box center [586, 107] width 44 height 20
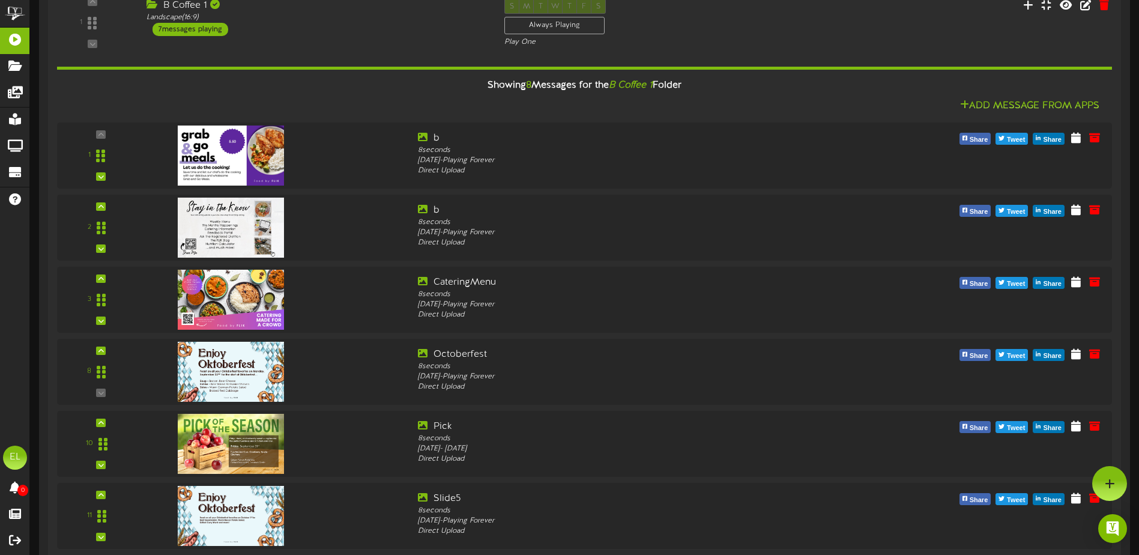
scroll to position [120, 0]
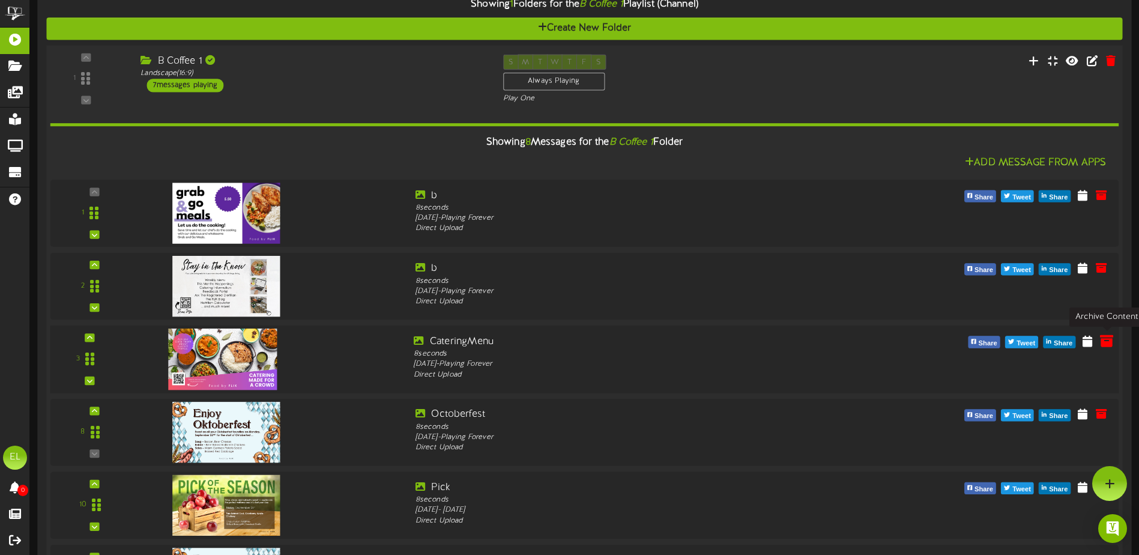
click at [1104, 343] on icon at bounding box center [1105, 340] width 13 height 13
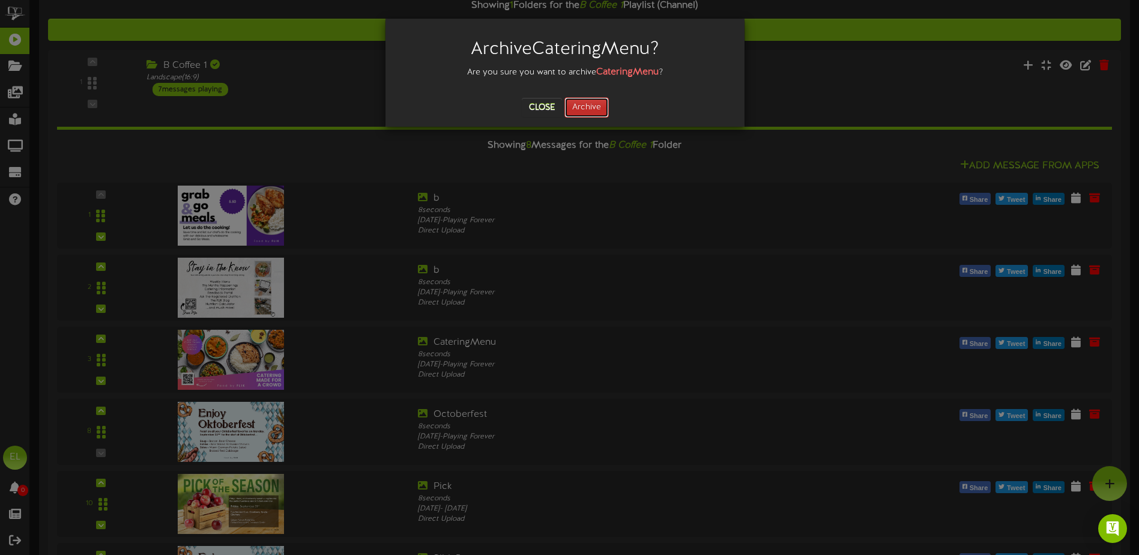
click at [585, 112] on button "Archive" at bounding box center [586, 107] width 44 height 20
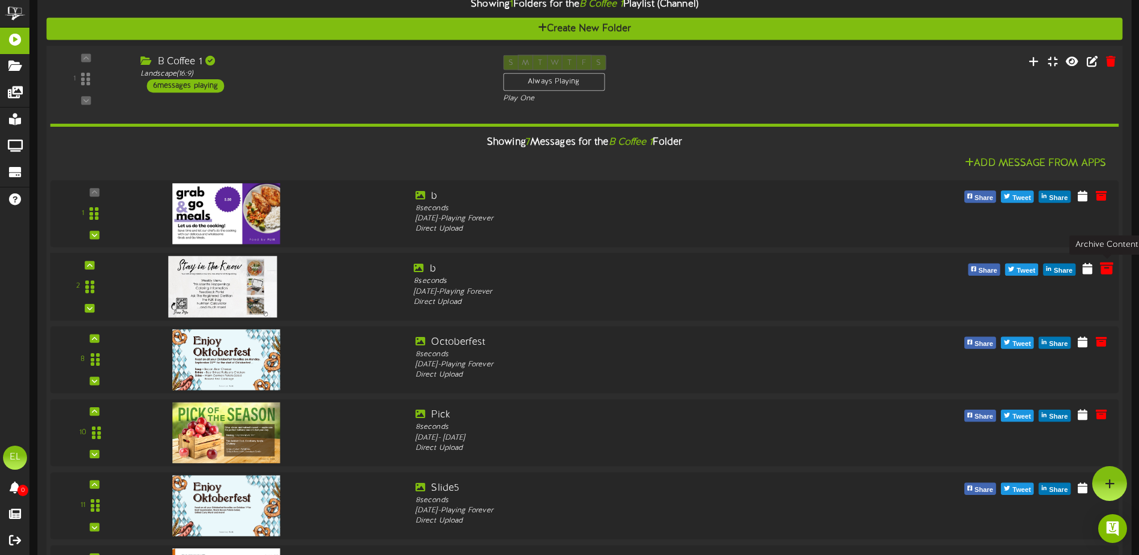
click at [1102, 270] on icon at bounding box center [1105, 267] width 13 height 13
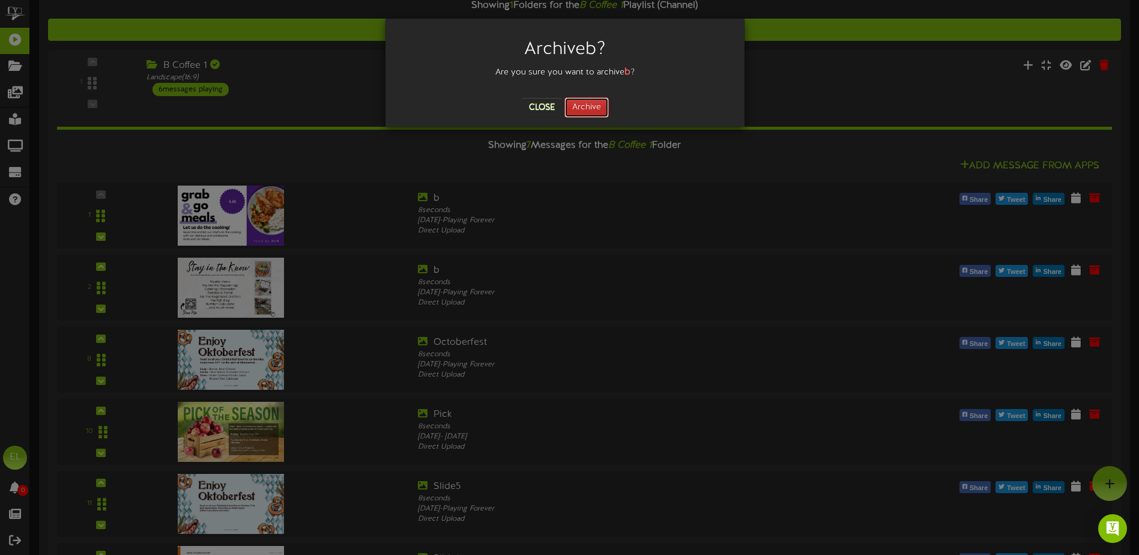
click at [599, 106] on button "Archive" at bounding box center [586, 107] width 44 height 20
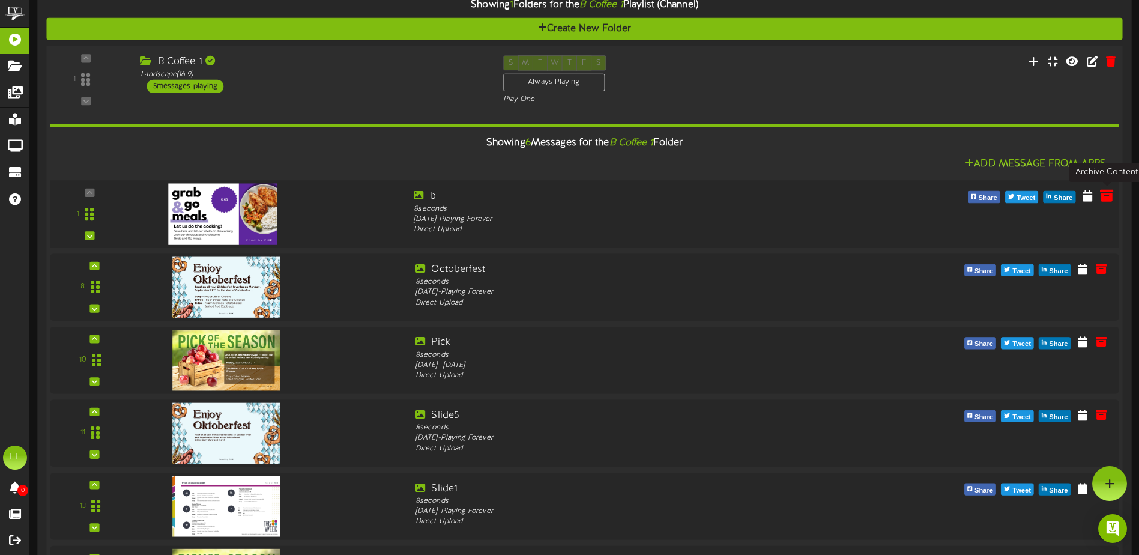
click at [1107, 202] on icon at bounding box center [1105, 194] width 13 height 13
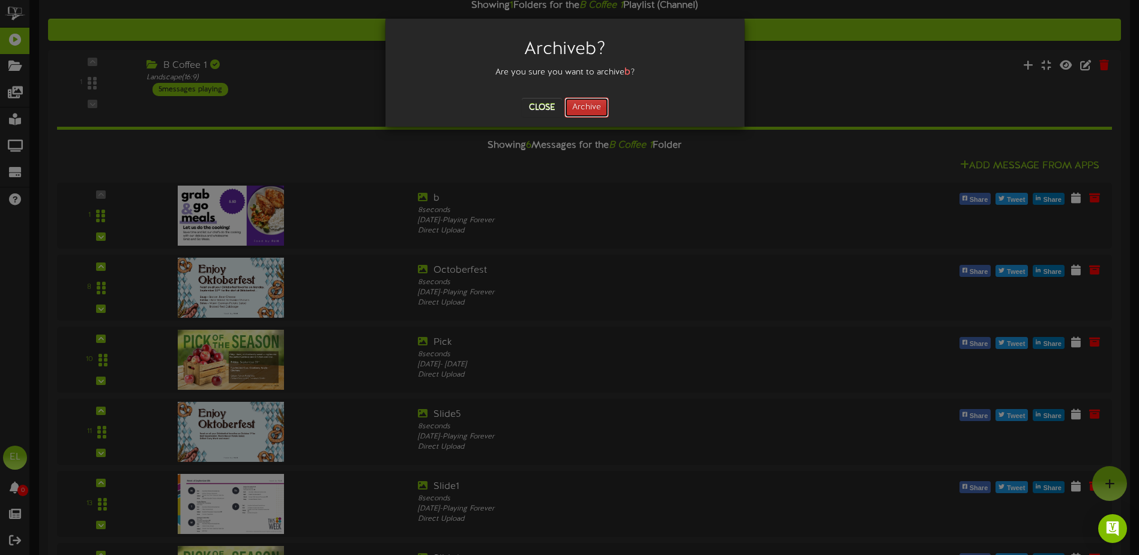
click at [588, 104] on button "Archive" at bounding box center [586, 107] width 44 height 20
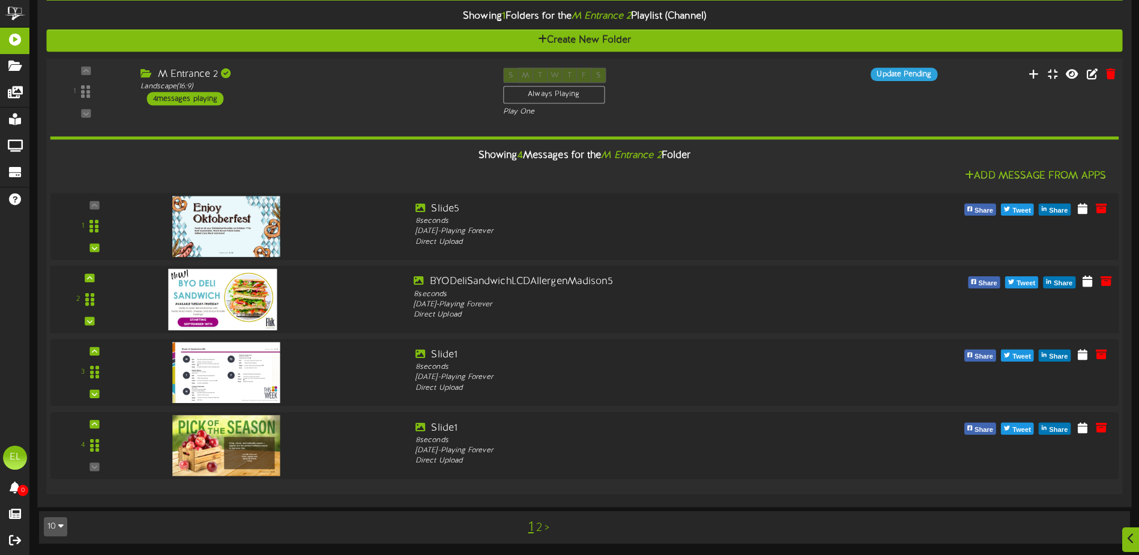
scroll to position [2160, 0]
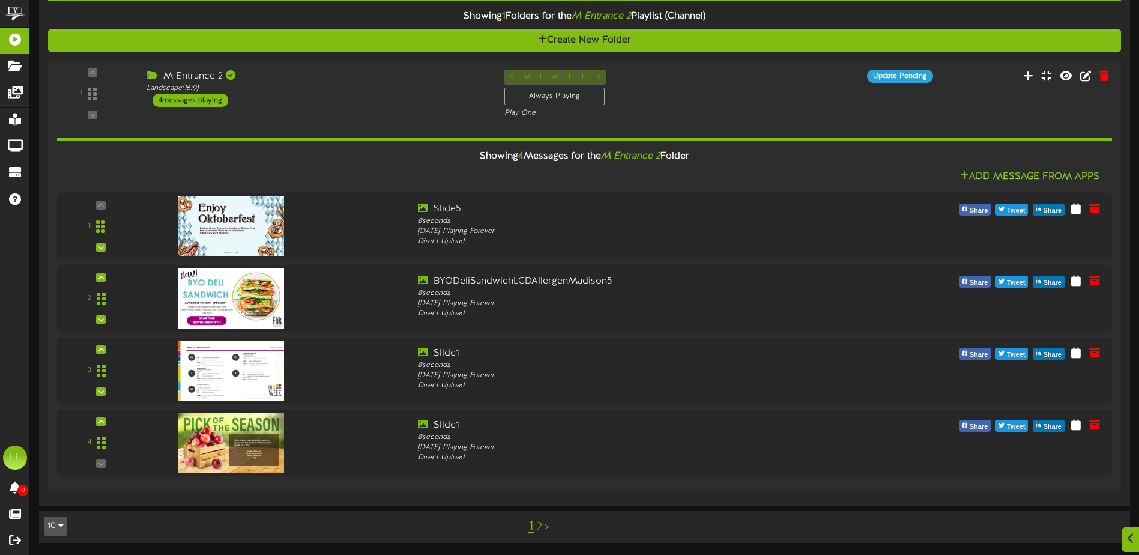
click at [537, 529] on link "2" at bounding box center [539, 526] width 6 height 13
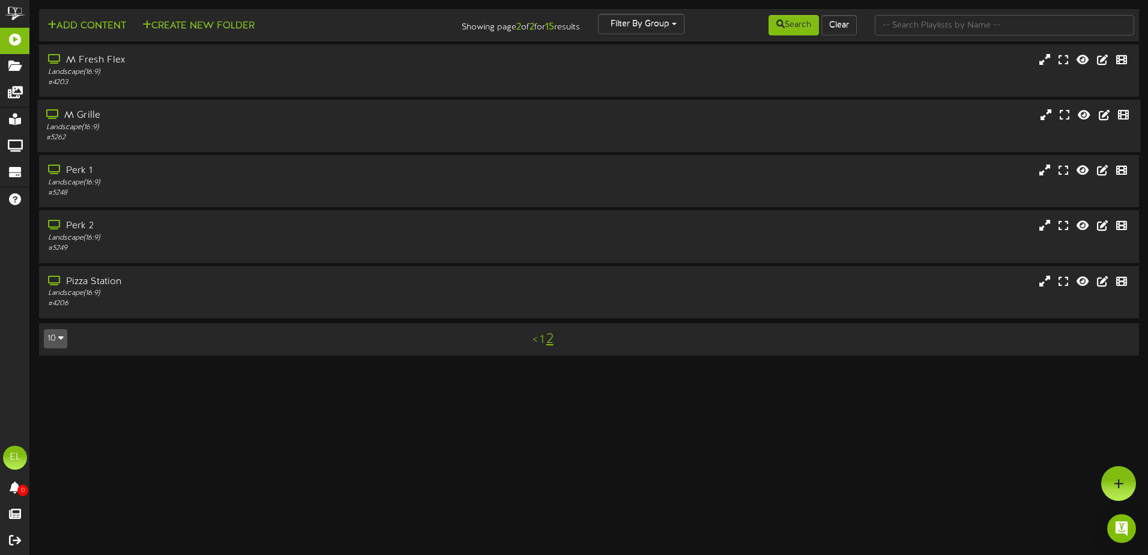
click at [137, 118] on div "M Grille" at bounding box center [267, 116] width 442 height 14
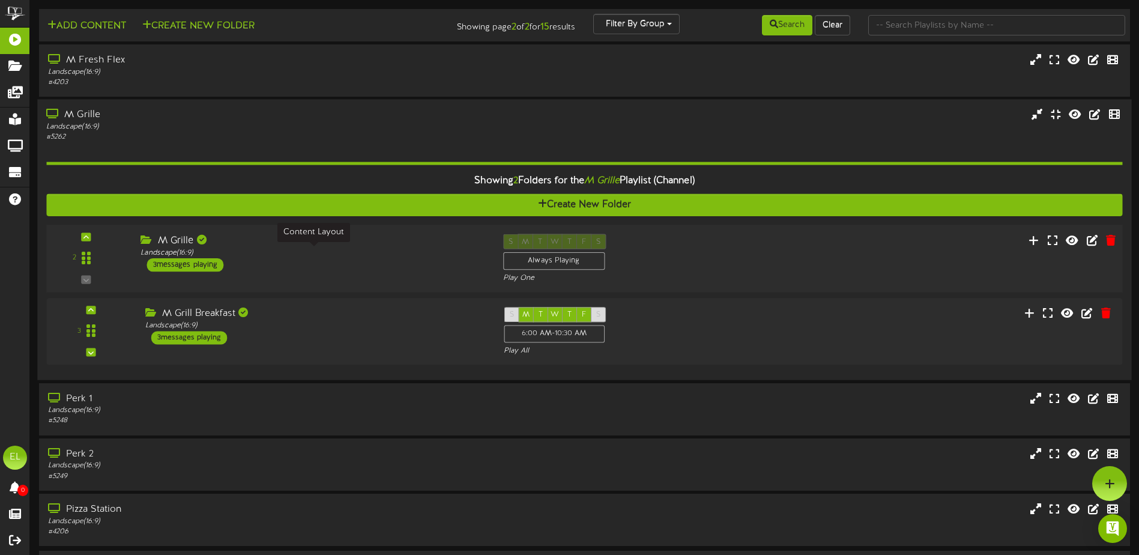
click at [244, 257] on div "Landscape ( 16:9 )" at bounding box center [312, 253] width 344 height 10
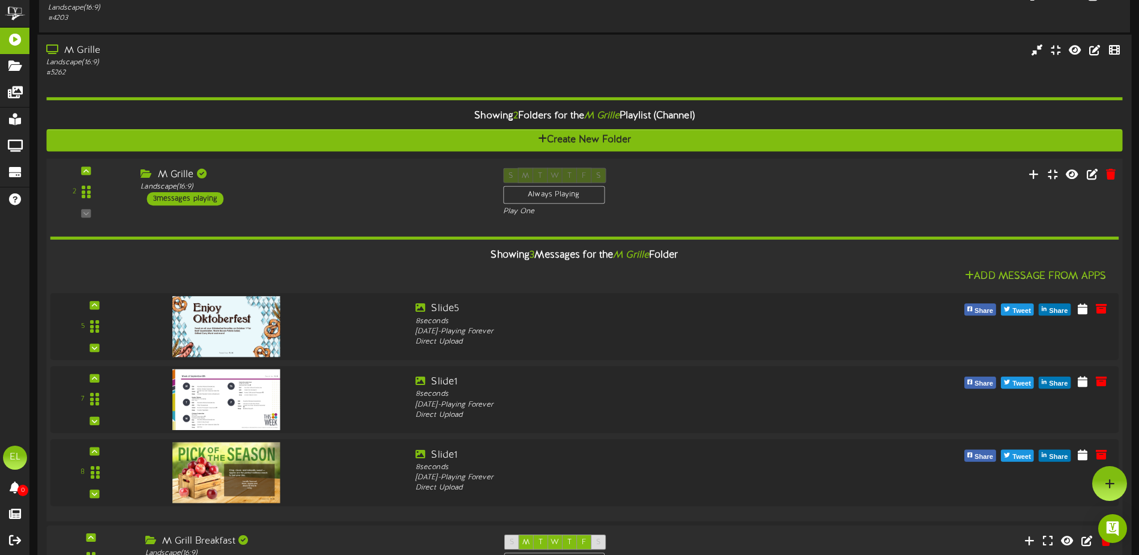
scroll to position [60, 0]
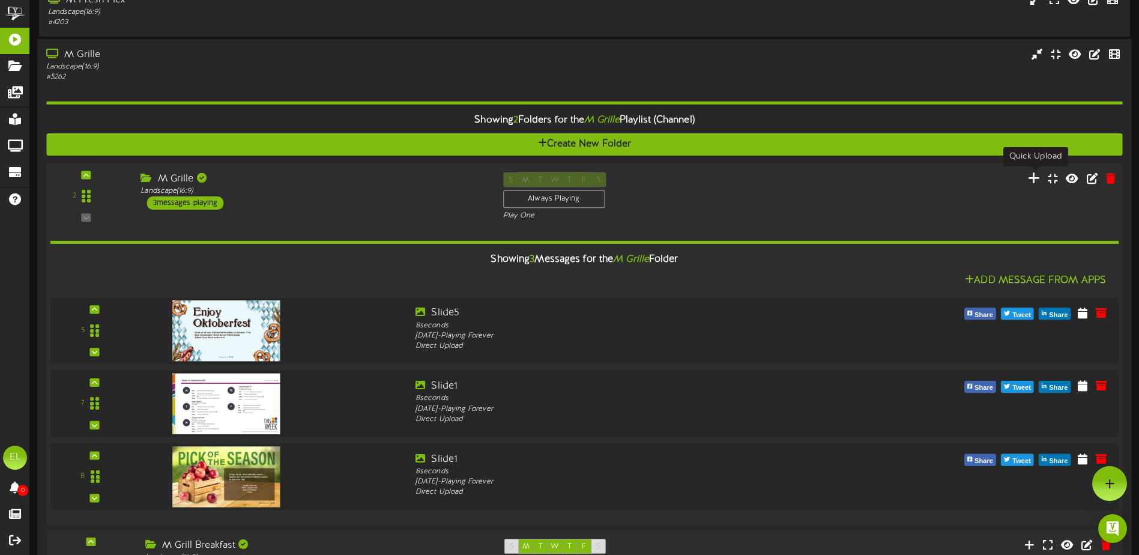
click at [1032, 179] on icon at bounding box center [1033, 177] width 13 height 13
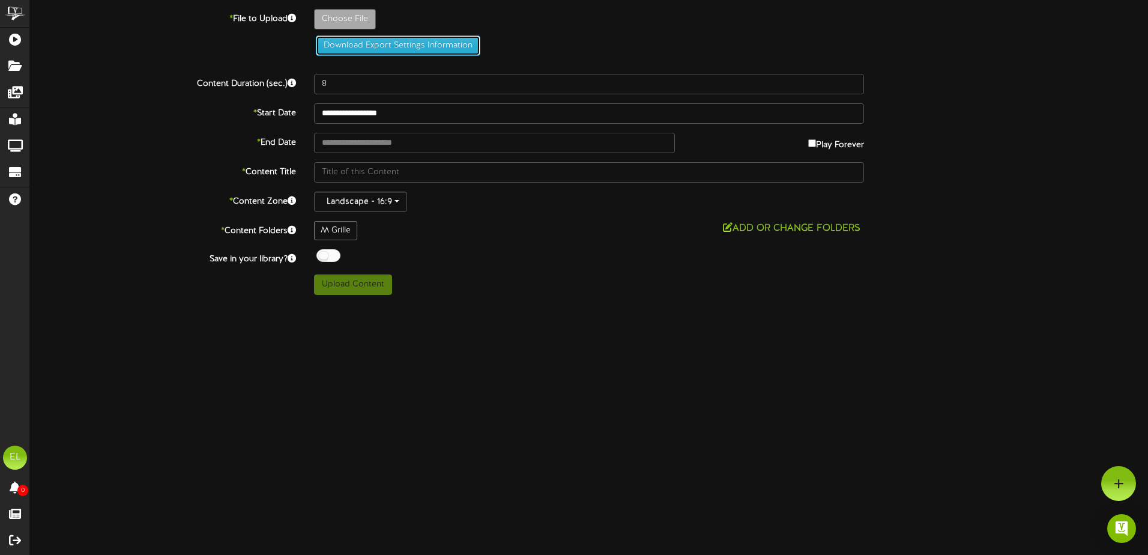
click at [367, 41] on button "Download Export Settings Information" at bounding box center [398, 45] width 164 height 20
click at [1057, 98] on div "**********" at bounding box center [589, 152] width 1118 height 286
type input "**********"
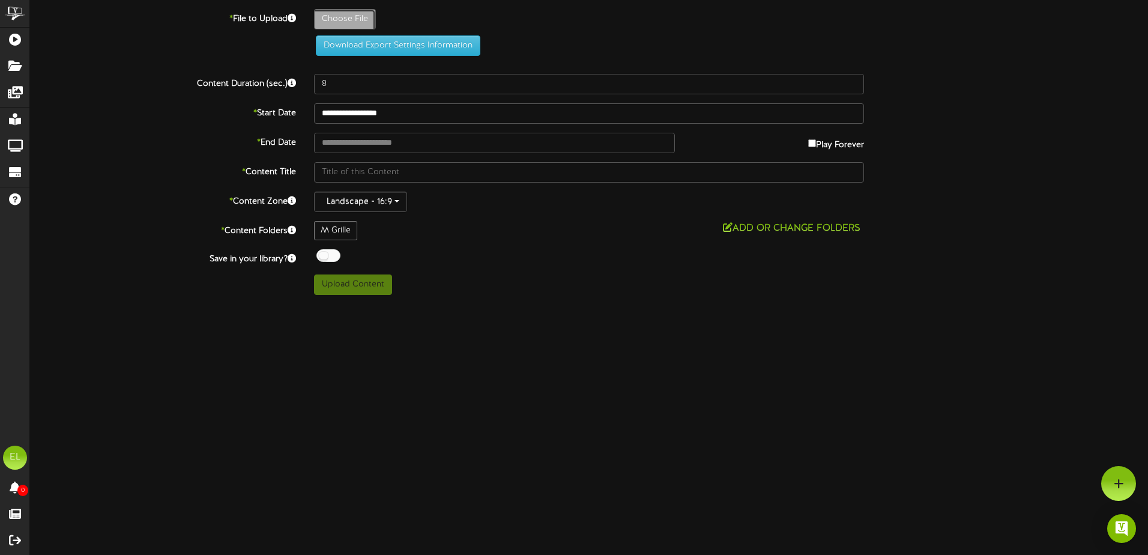
type input "8x11GreyStationSignageTemplateswithNutrition"
